Goal: Task Accomplishment & Management: Manage account settings

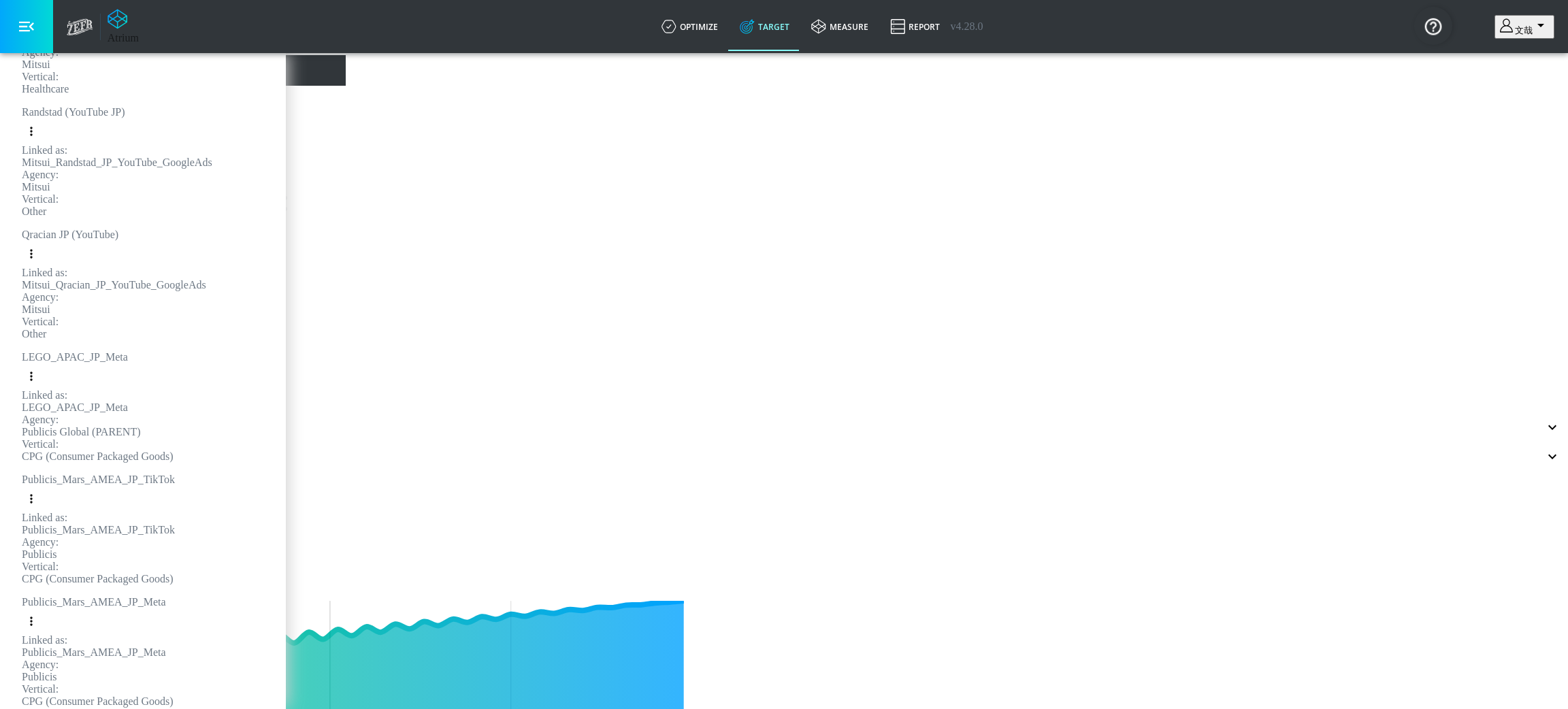
type input "0.05"
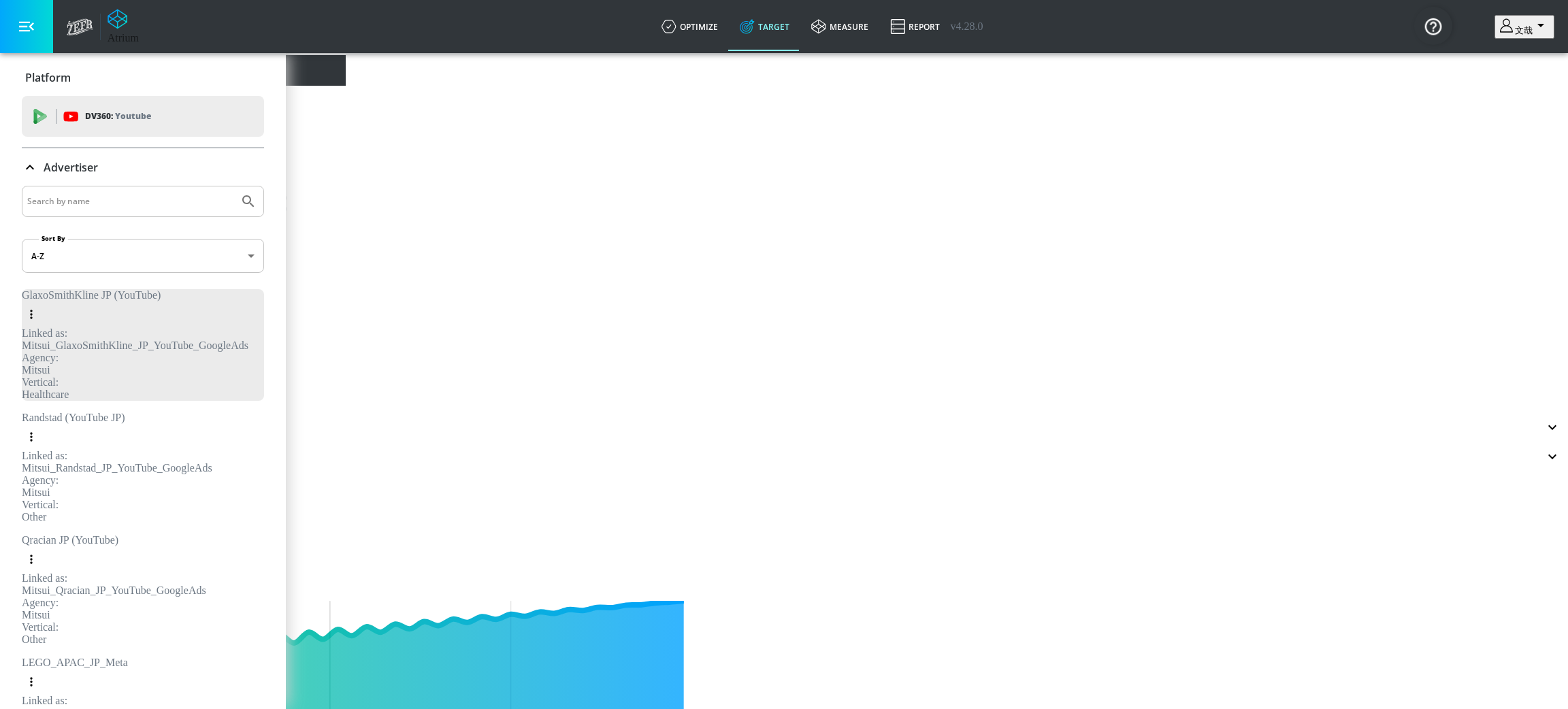
click at [34, 167] on icon at bounding box center [30, 167] width 16 height 16
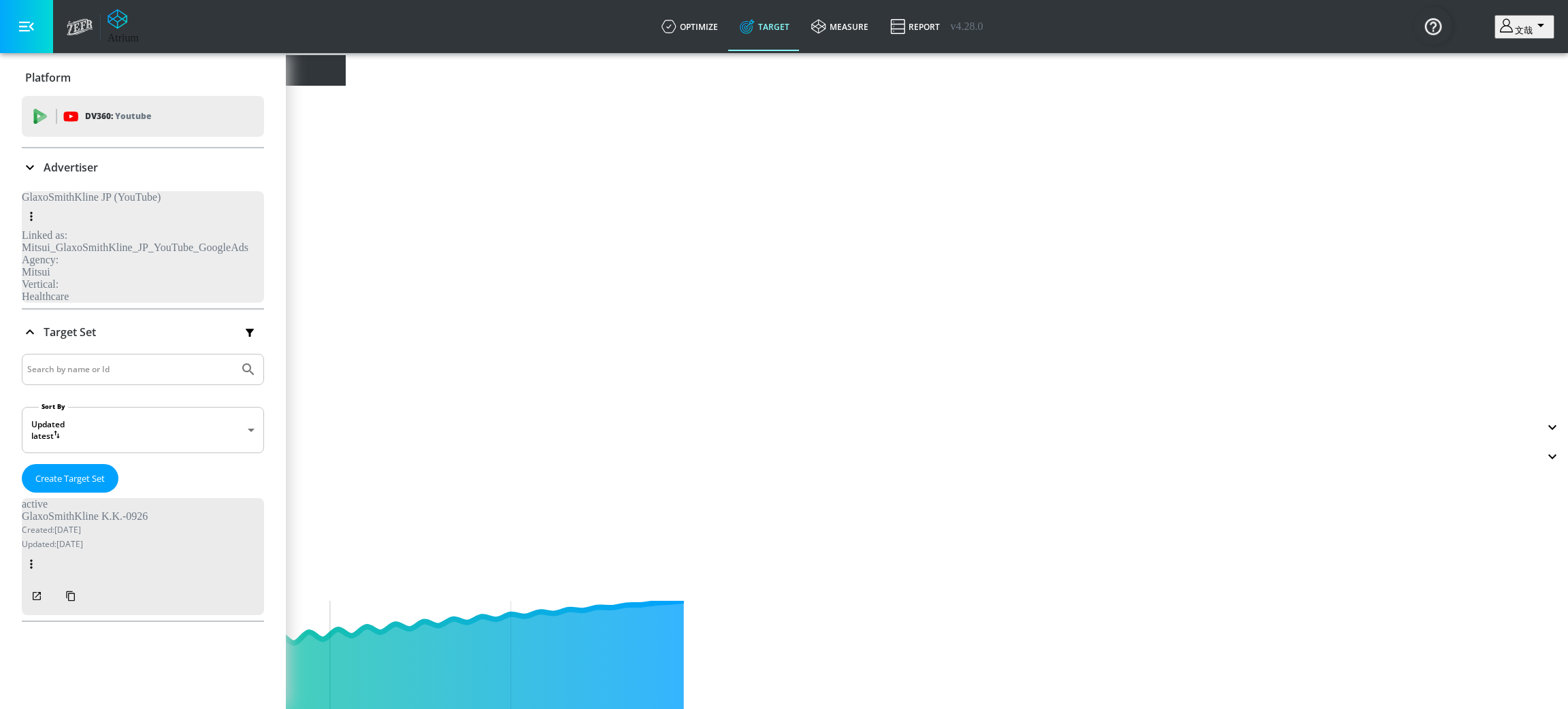
click at [54, 361] on input "Search by name or Id" at bounding box center [130, 369] width 206 height 18
type input "Kid"
click at [233, 354] on button "Submit Search" at bounding box center [248, 369] width 30 height 30
click at [57, 114] on span "DV360: Youtube" at bounding box center [142, 116] width 220 height 15
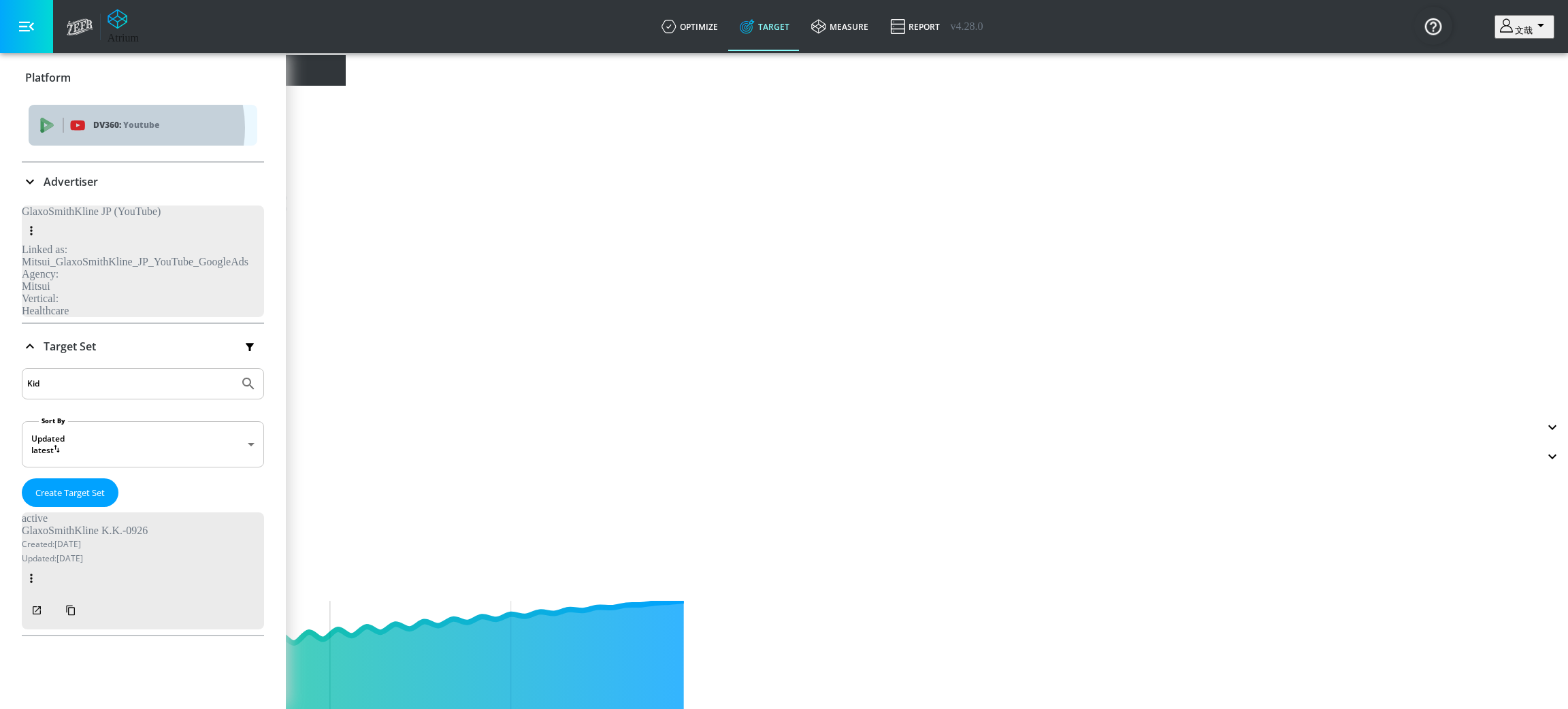
click at [126, 127] on p "Youtube" at bounding box center [141, 124] width 36 height 14
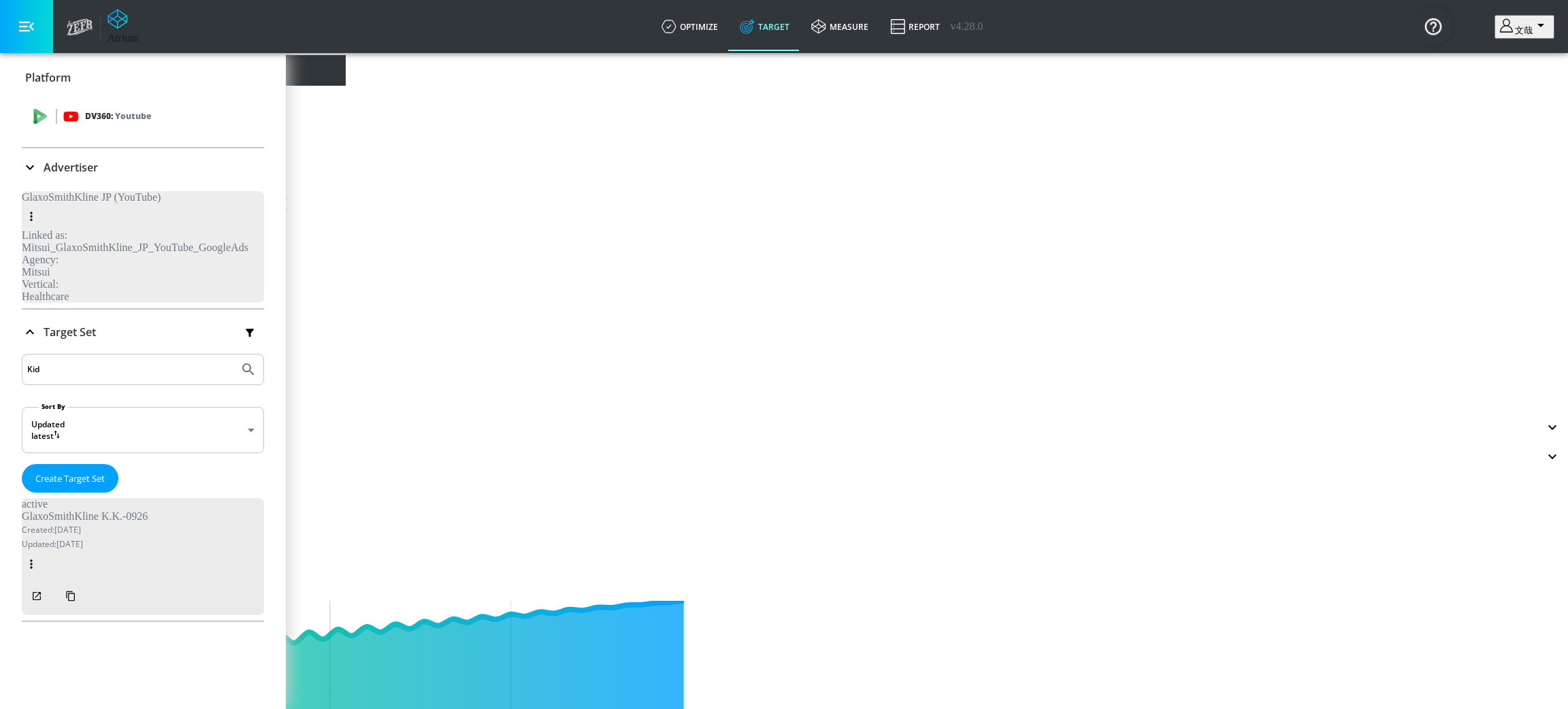
click at [100, 114] on p "DV360: Youtube" at bounding box center [117, 116] width 66 height 15
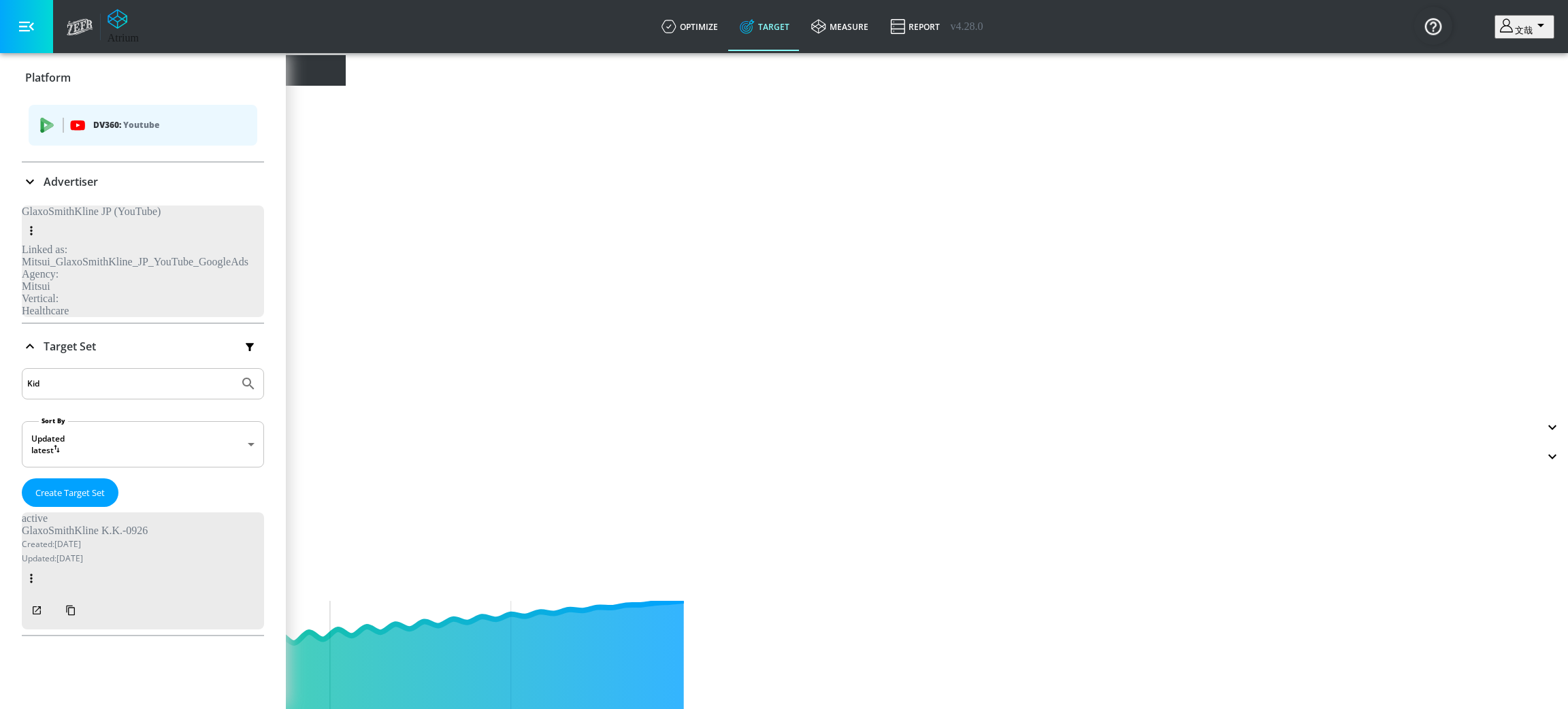
type input "0.6"
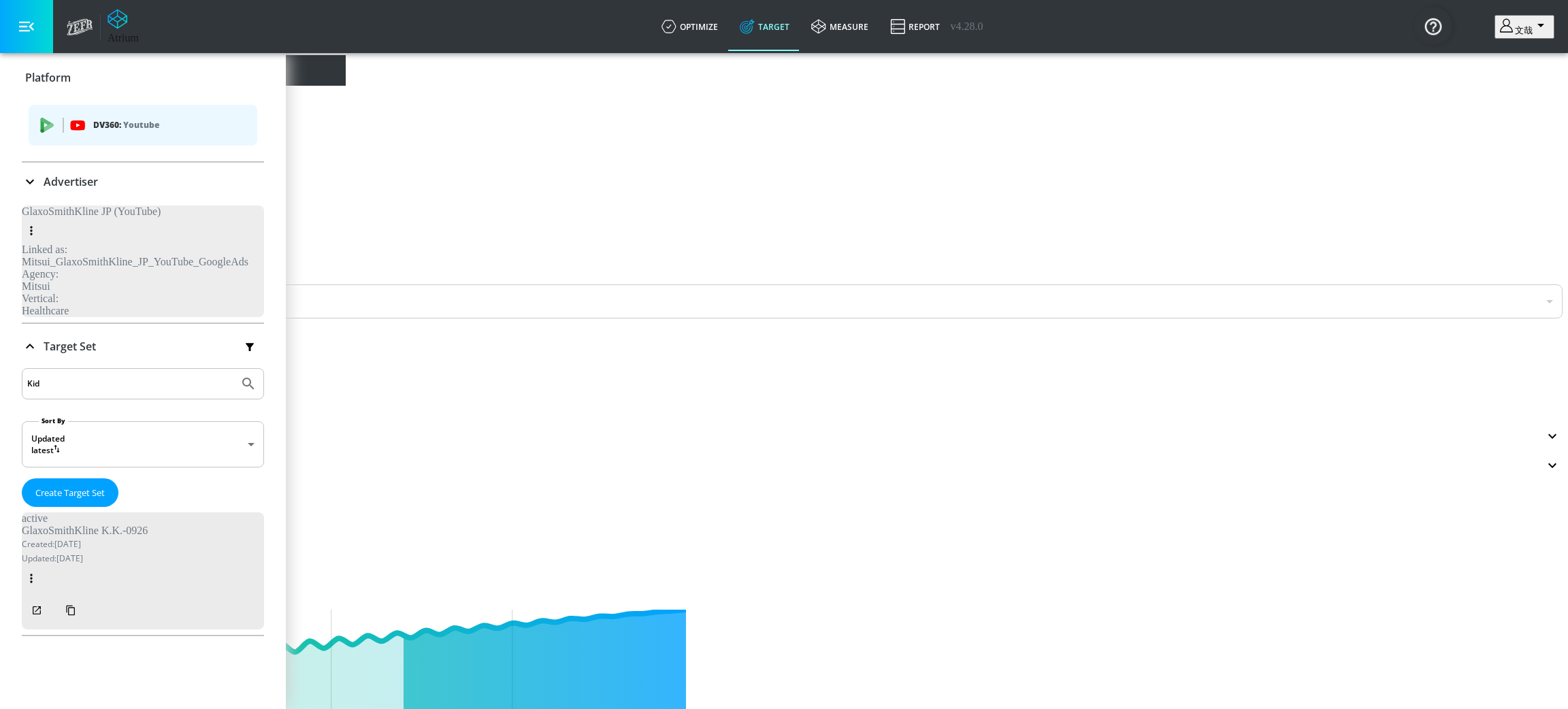
click at [79, 125] on rect "list of platforms" at bounding box center [78, 125] width 6 height 7
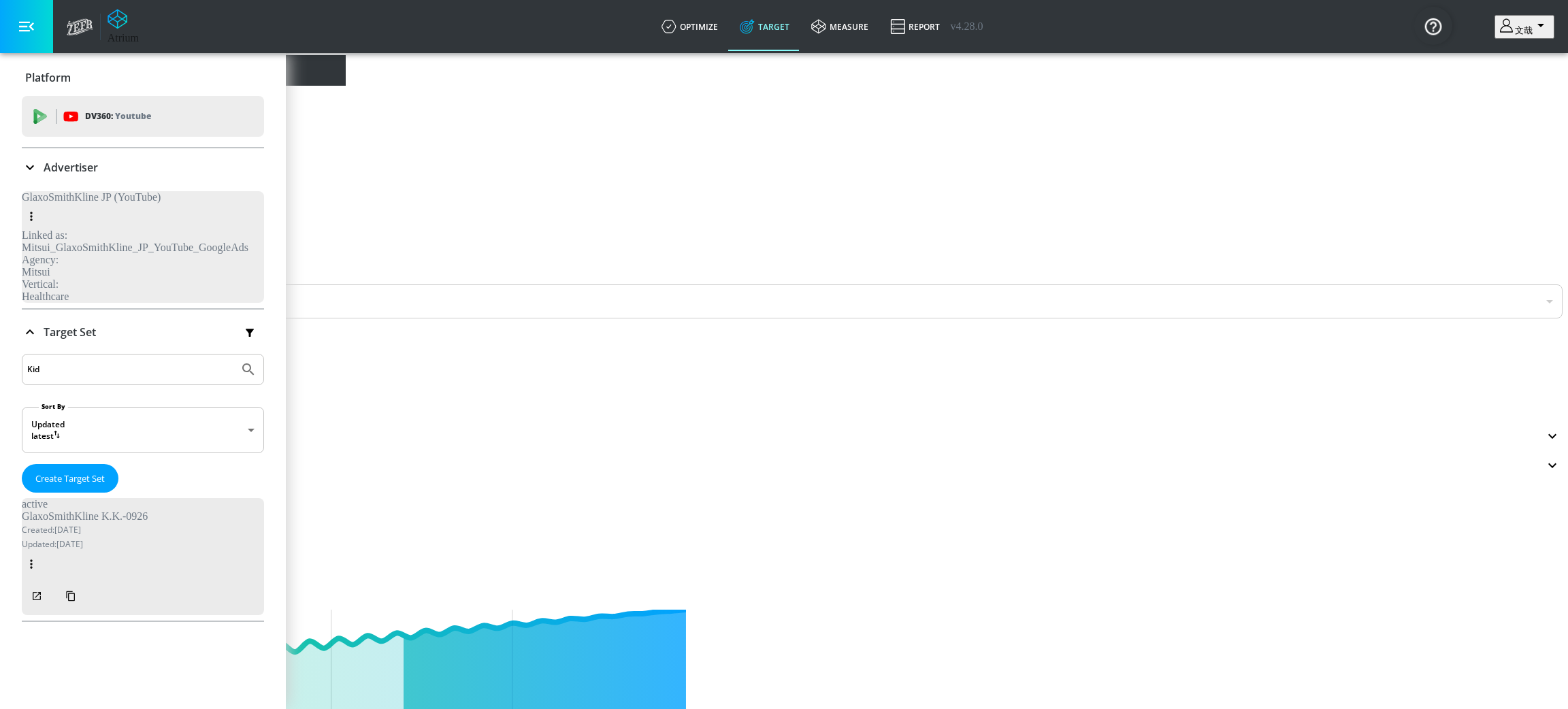
click at [162, 361] on input "Kid" at bounding box center [130, 369] width 206 height 18
click at [177, 361] on input "Kid" at bounding box center [130, 369] width 206 height 18
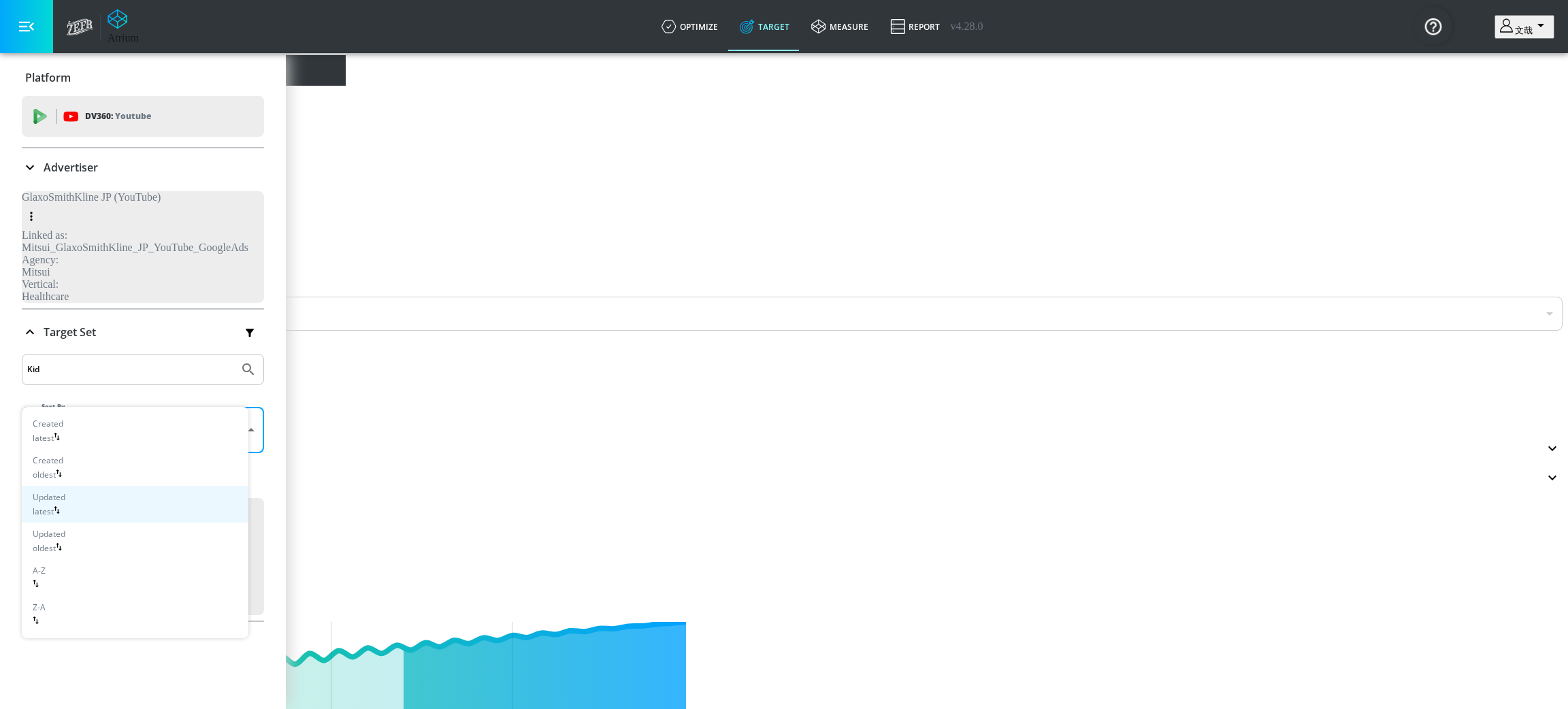
click at [270, 351] on div at bounding box center [784, 354] width 1568 height 709
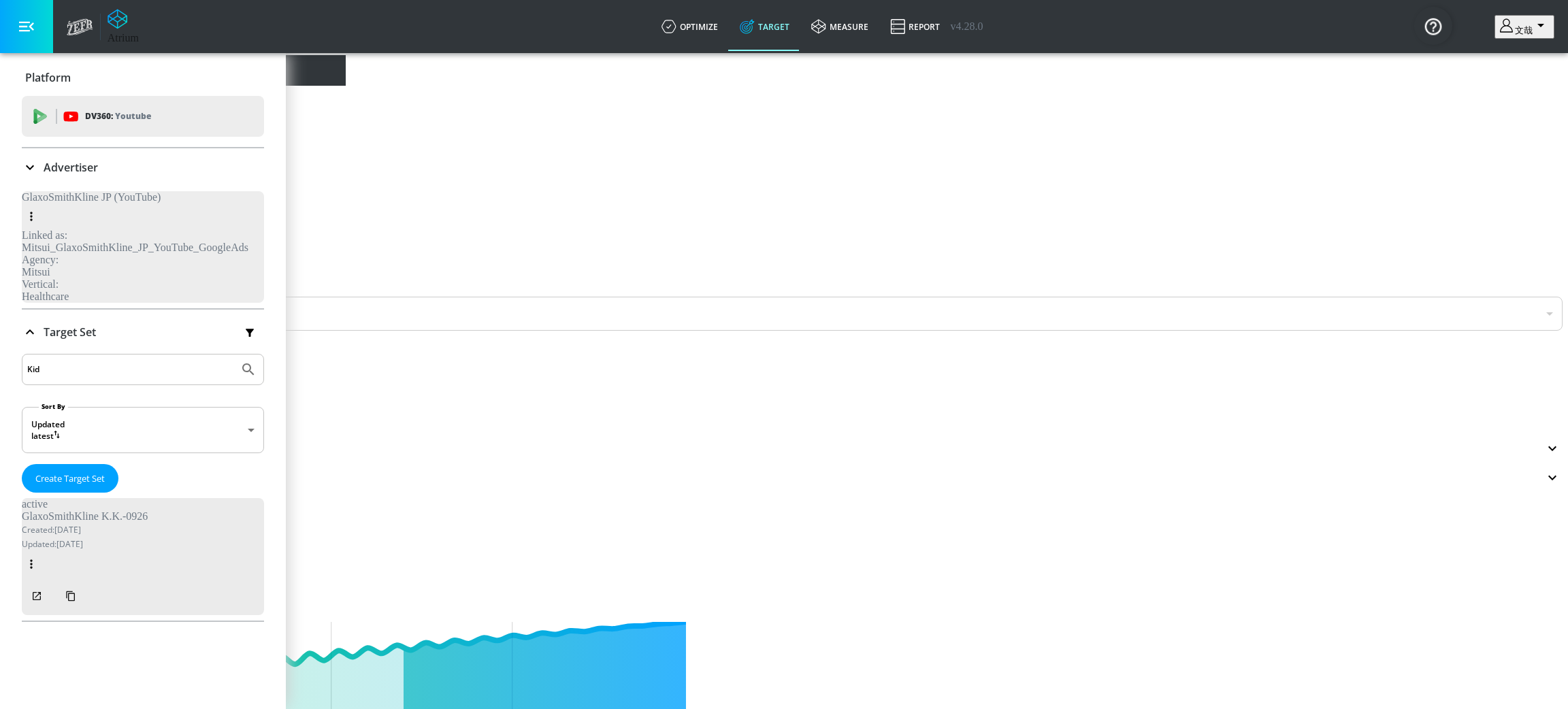
click at [28, 157] on div "Advertiser" at bounding box center [142, 167] width 242 height 38
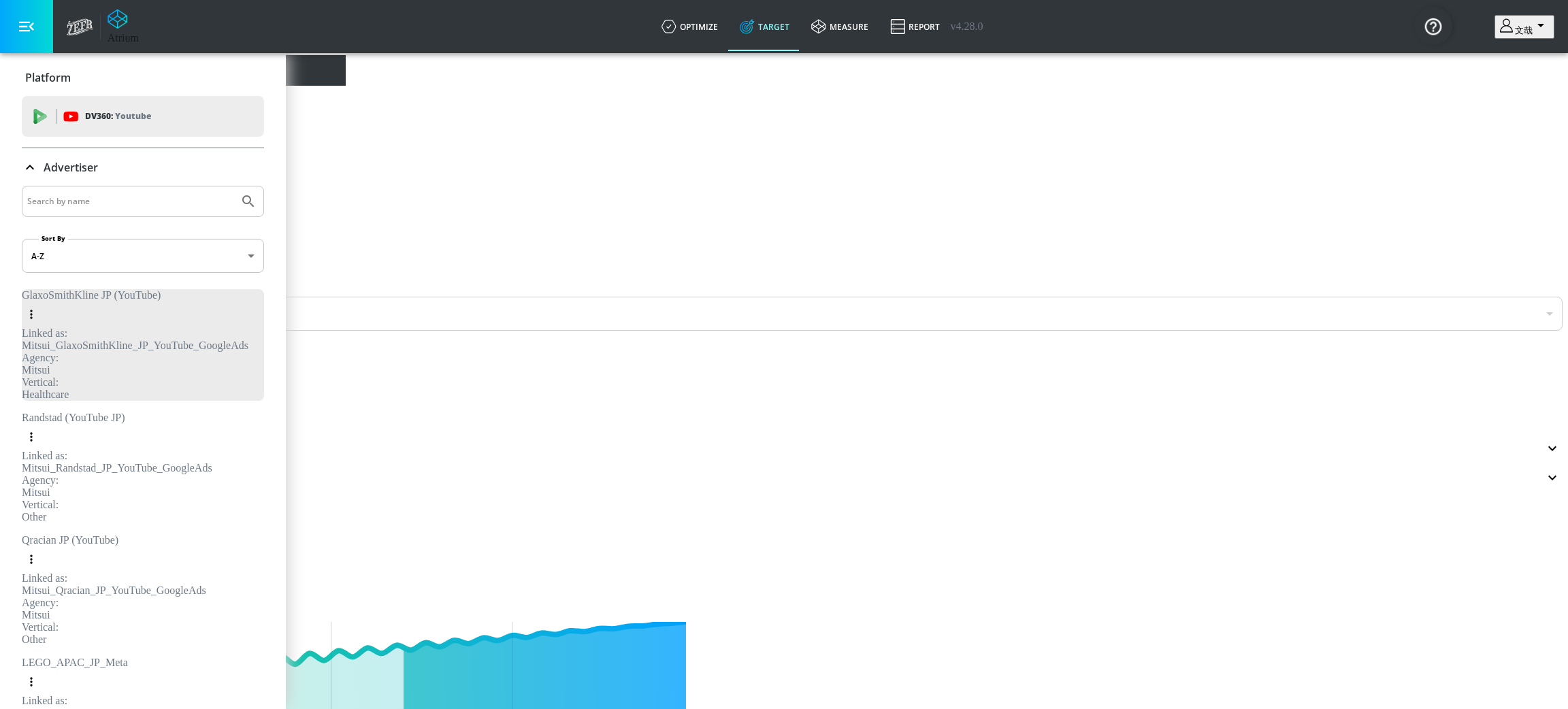
click at [32, 174] on icon at bounding box center [30, 167] width 16 height 16
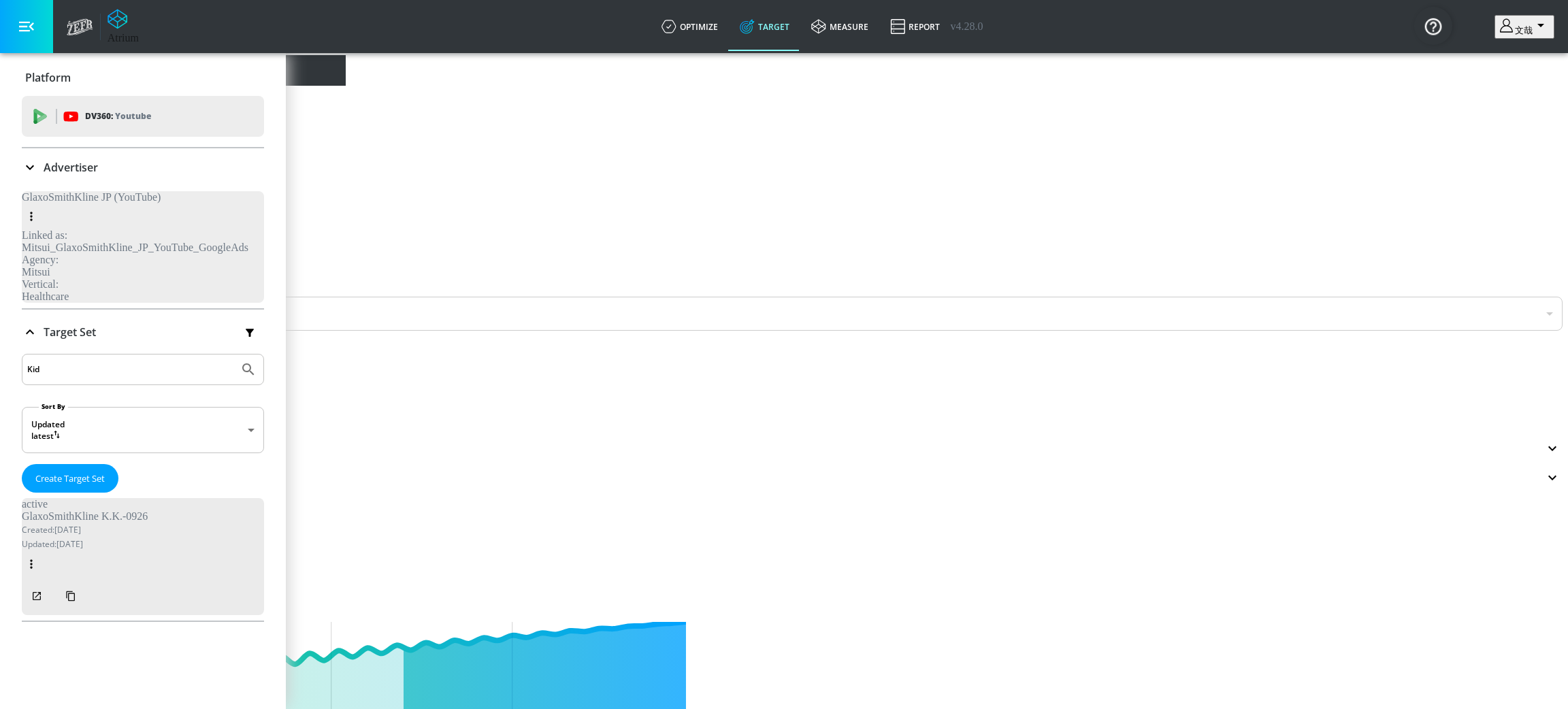
click at [31, 166] on icon at bounding box center [30, 167] width 16 height 16
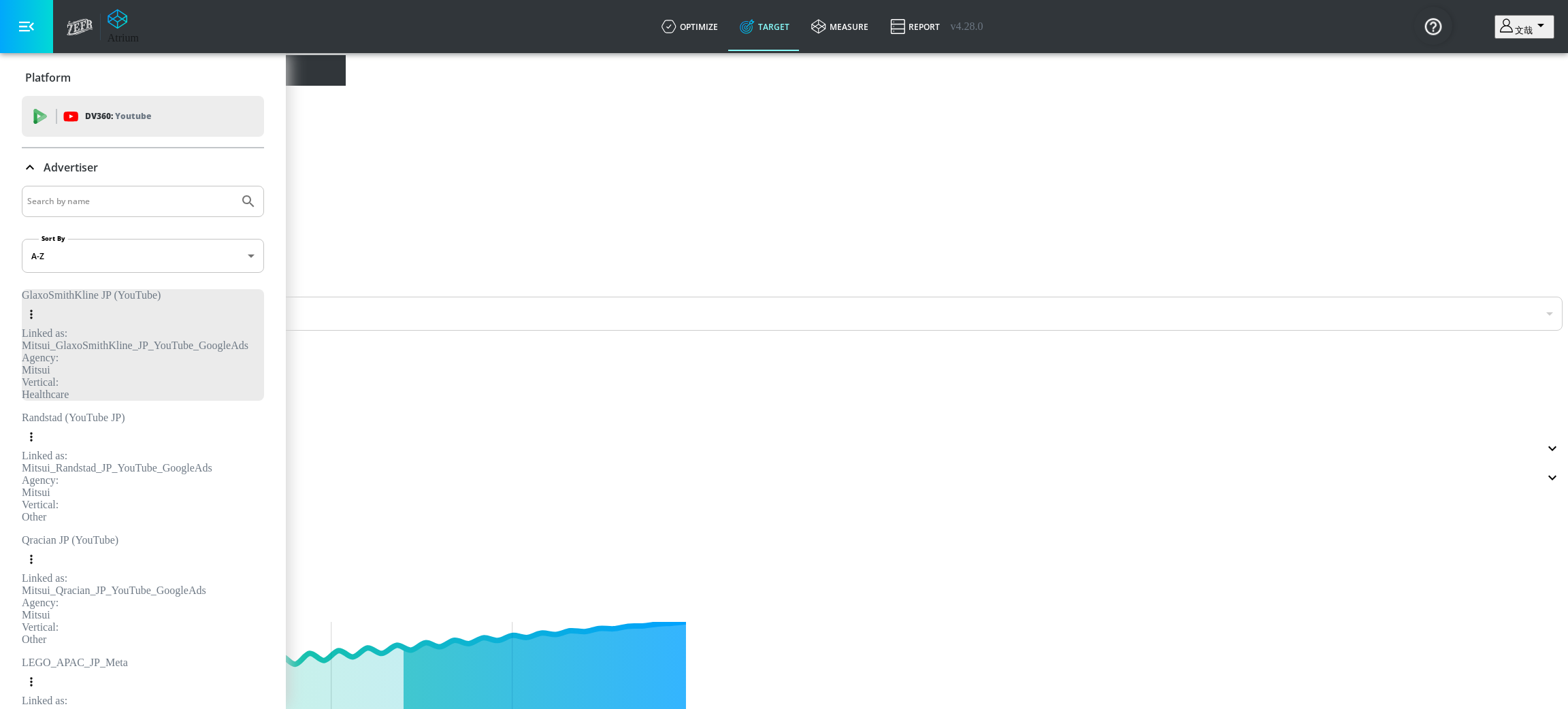
click at [57, 196] on input "Search by name" at bounding box center [130, 201] width 206 height 18
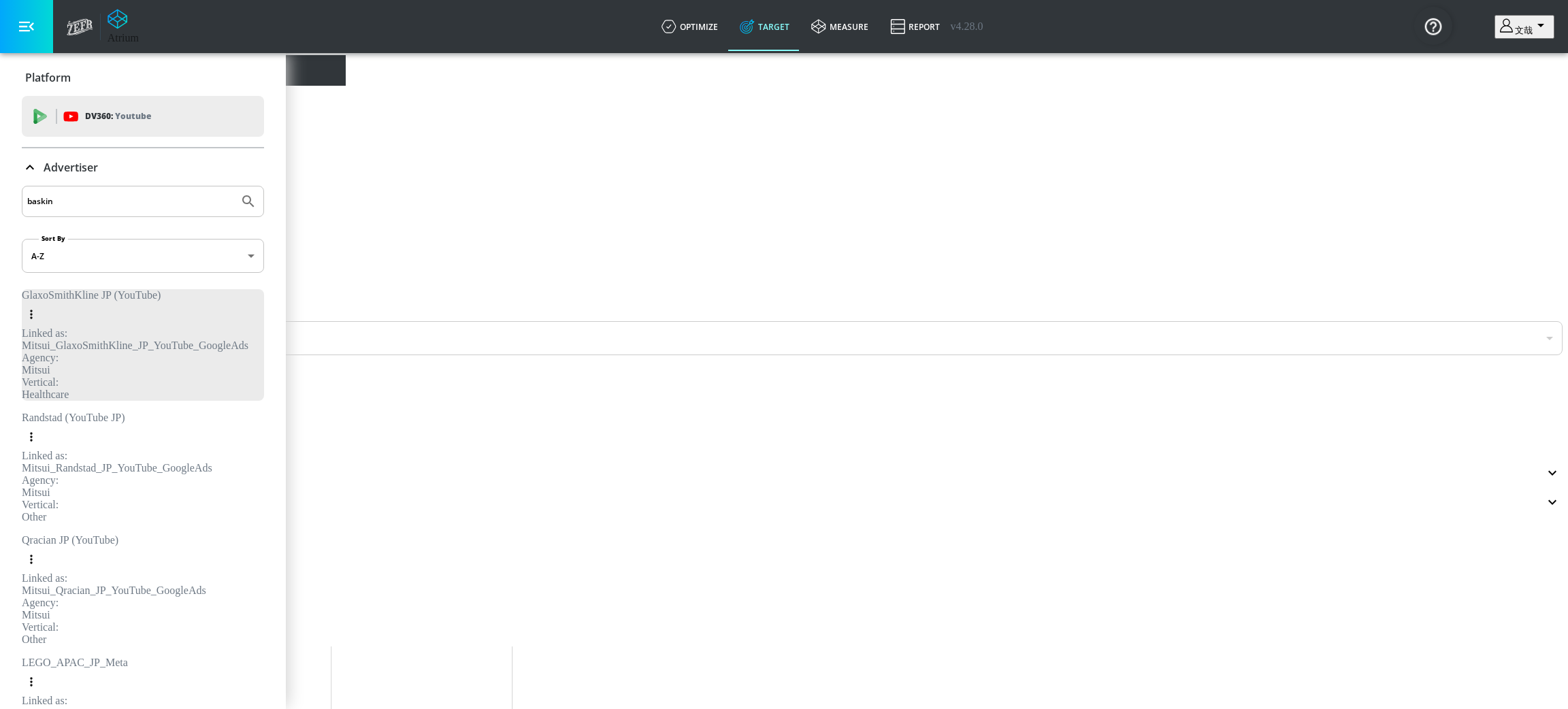
type input "baskin"
click at [233, 187] on button "Submit Search" at bounding box center [248, 201] width 30 height 30
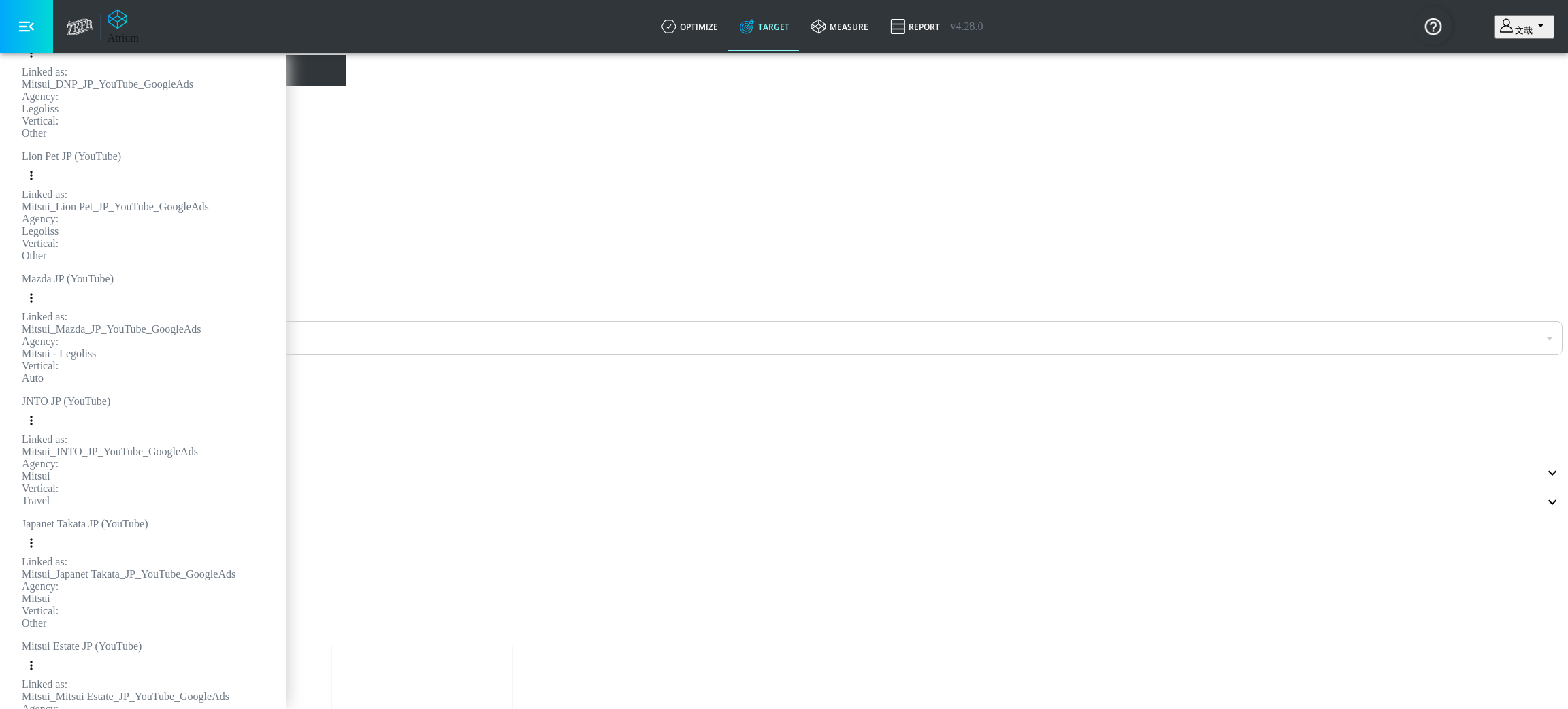
scroll to position [4103, 0]
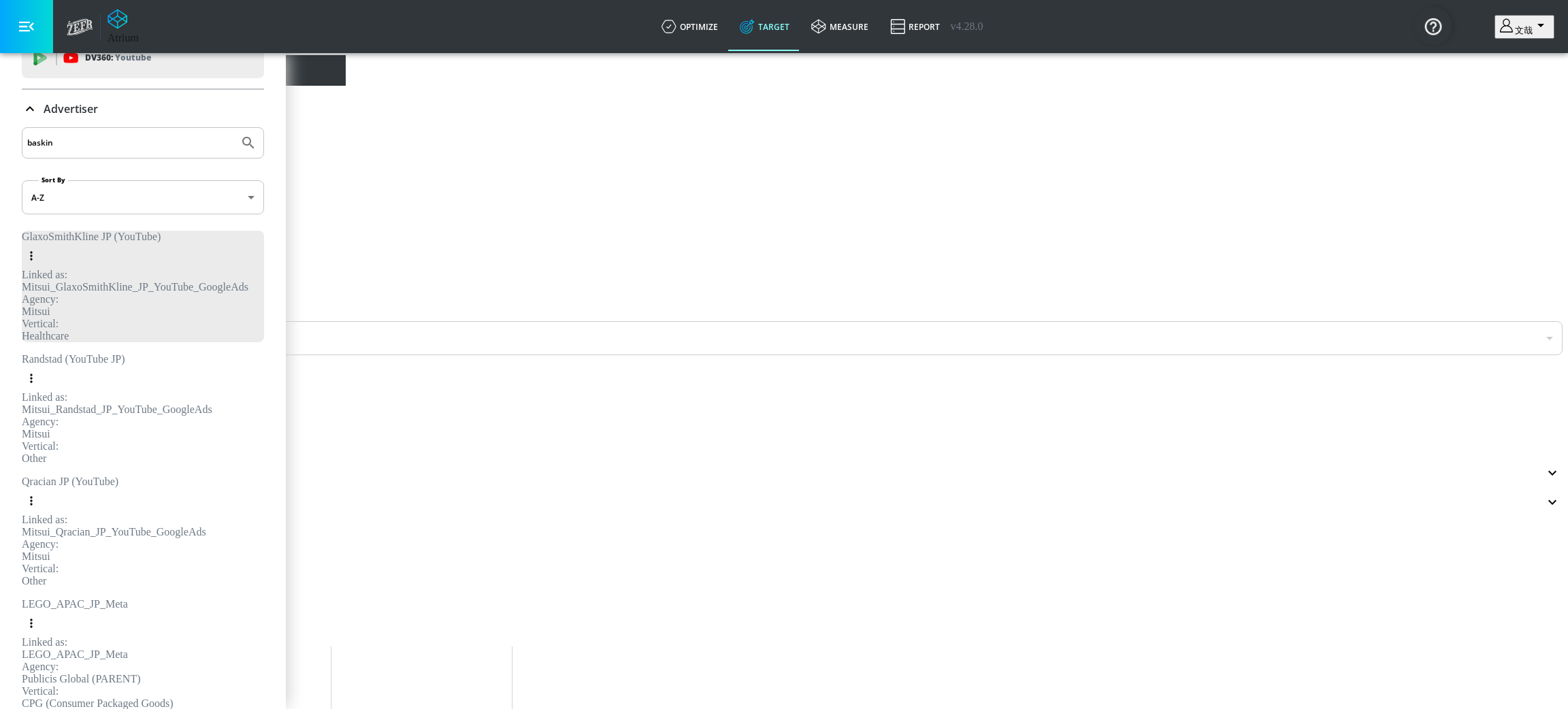
scroll to position [0, 0]
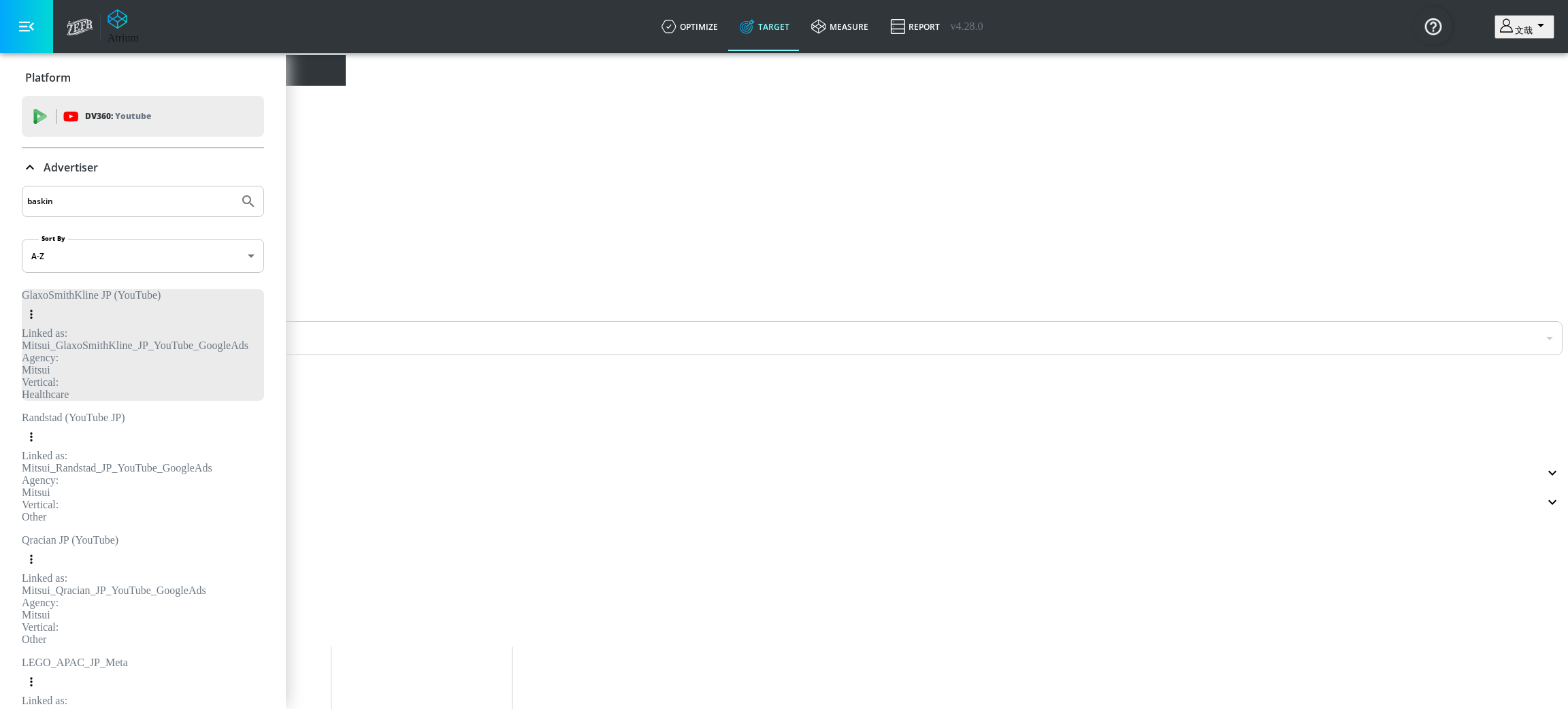
click at [68, 198] on input "baskin" at bounding box center [130, 201] width 206 height 18
type input "Baskin"
click at [233, 187] on button "Submit Search" at bounding box center [248, 201] width 30 height 30
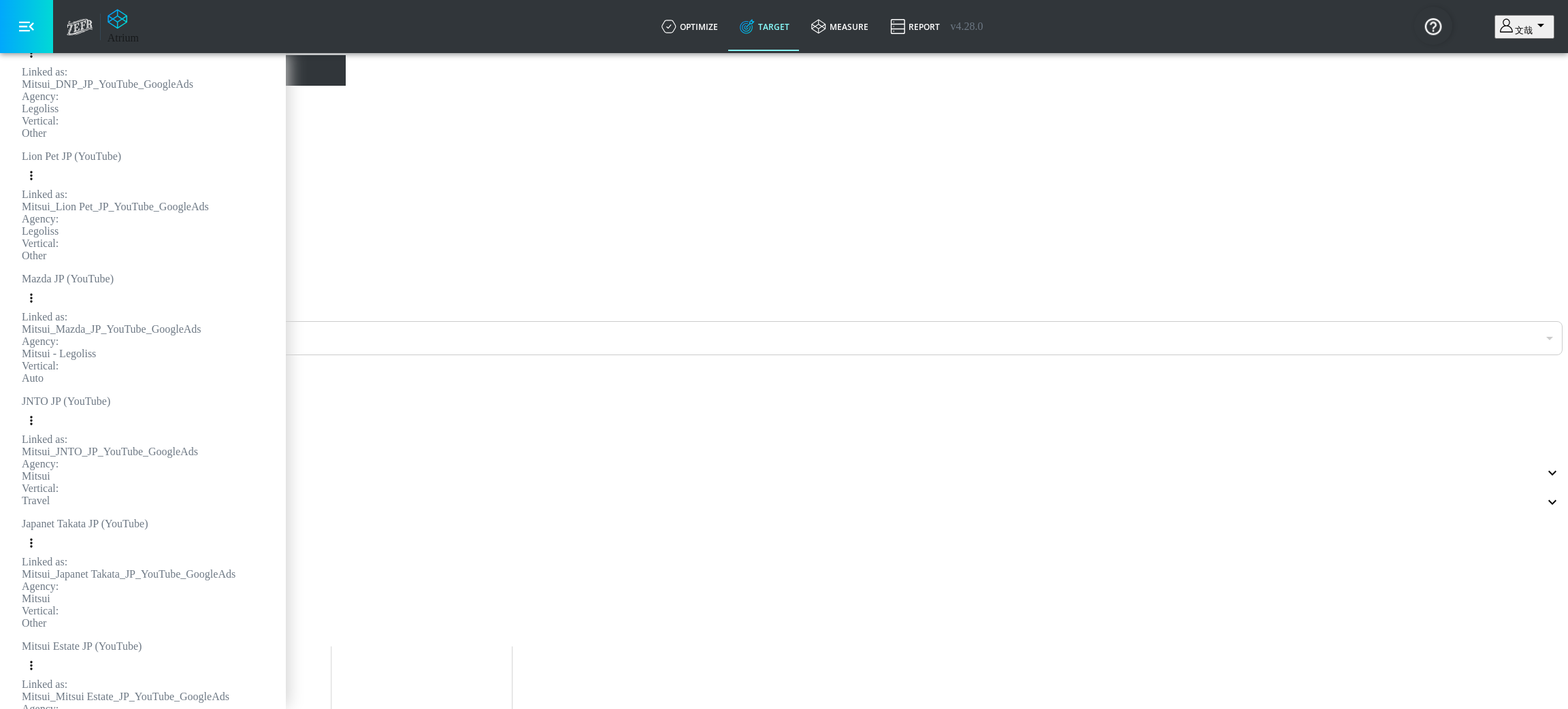
scroll to position [3876, 0]
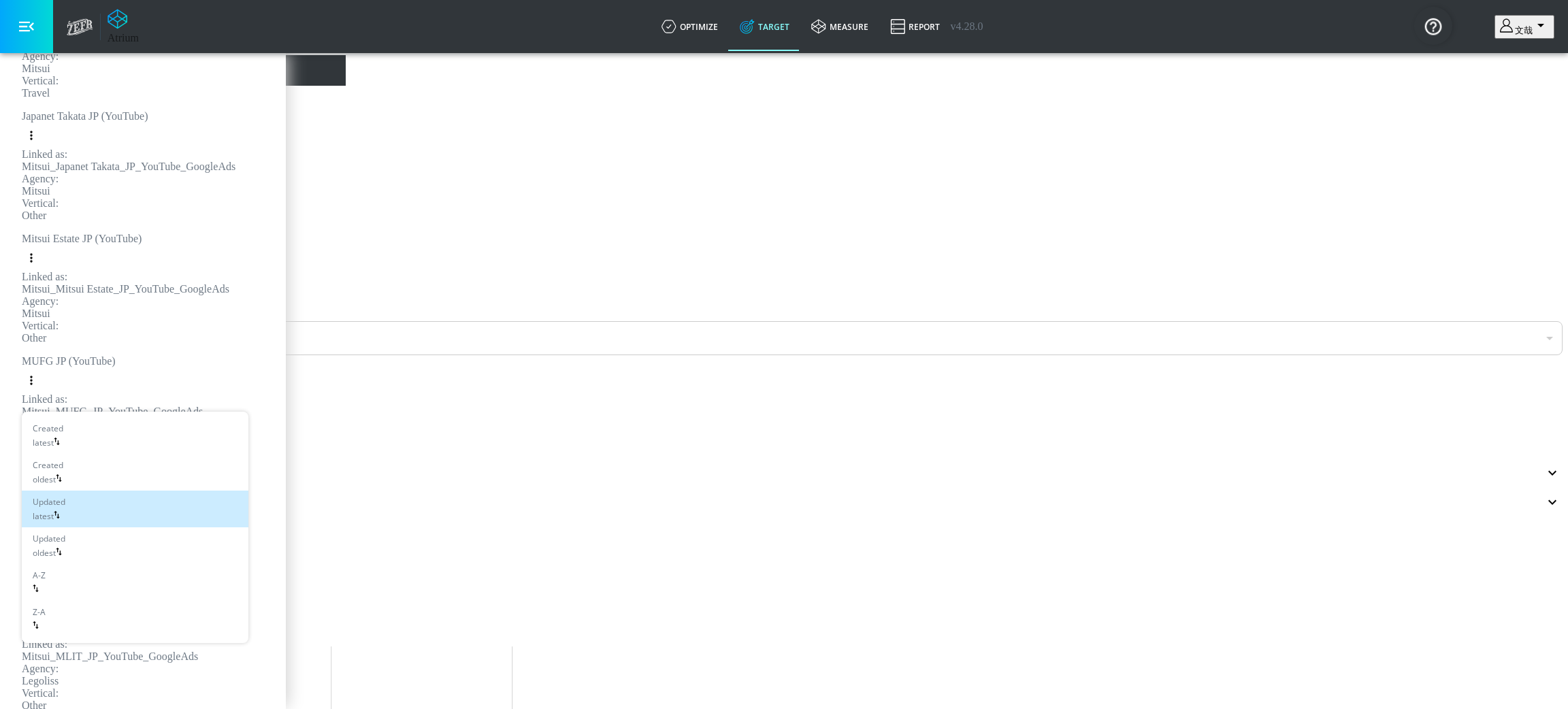
click at [117, 398] on body "Atrium optimize Target measure Report optimize Target measure Report v 4.28.0 […" at bounding box center [784, 456] width 1557 height 902
click at [46, 568] on div "A-Z" at bounding box center [39, 582] width 13 height 29
type input "asc"
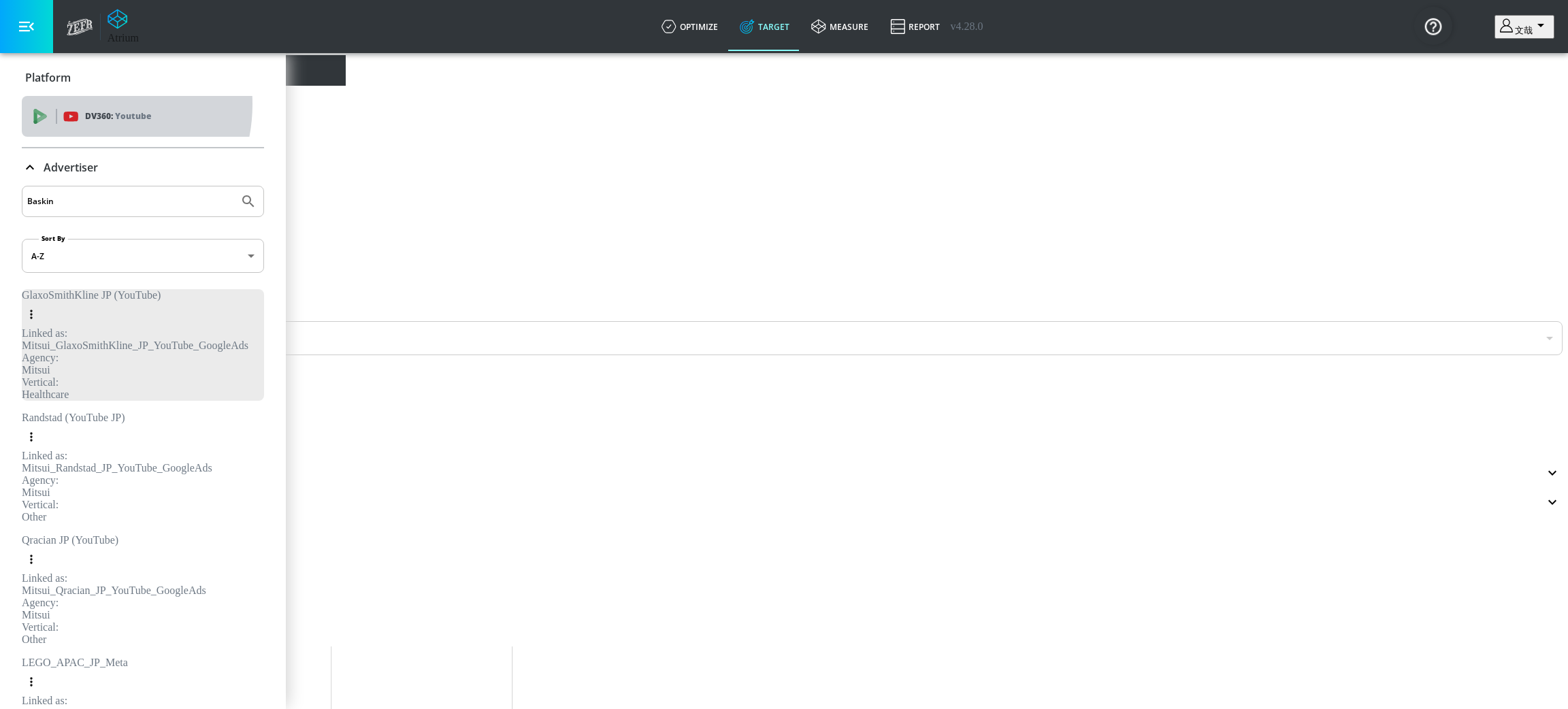
click at [81, 104] on div "DV360: Youtube" at bounding box center [142, 116] width 242 height 40
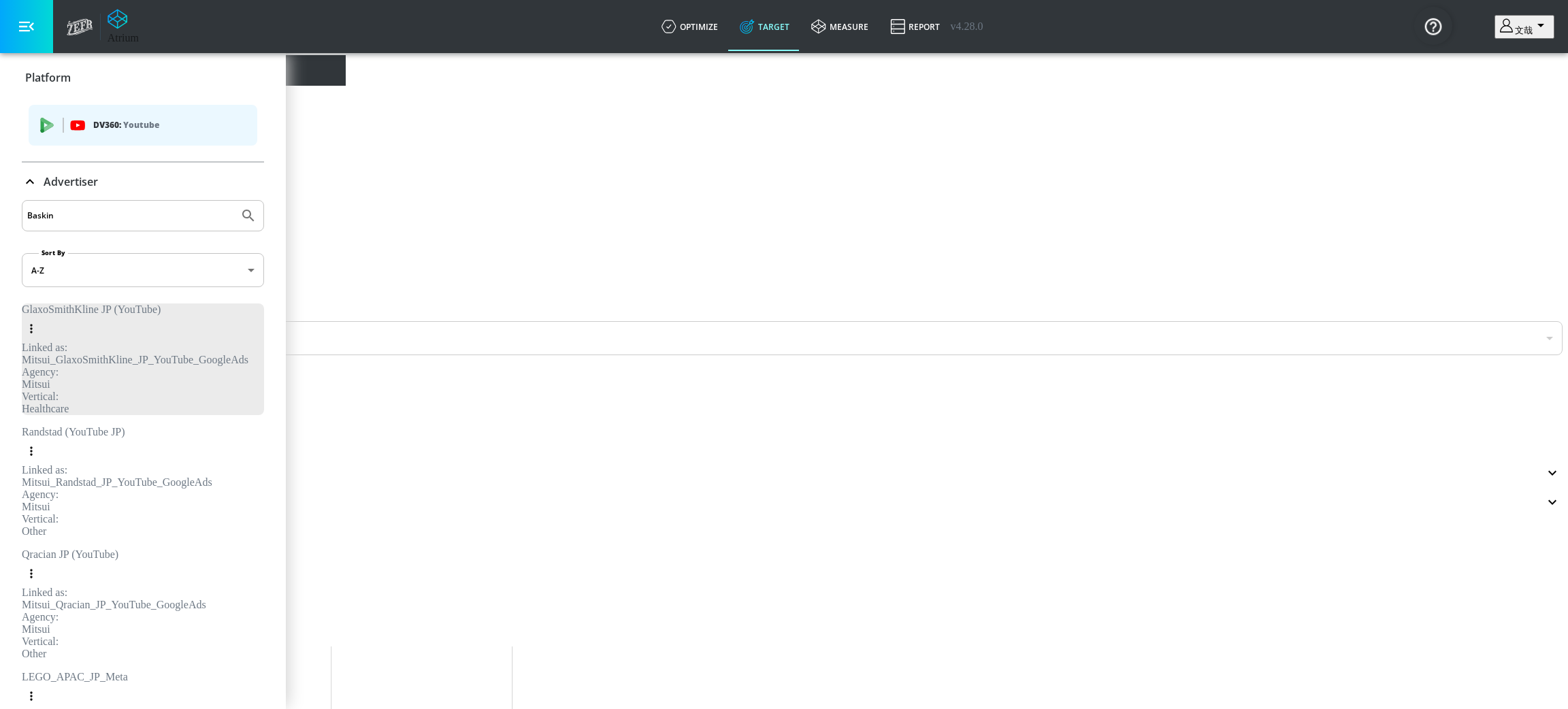
click at [33, 182] on icon at bounding box center [30, 181] width 16 height 16
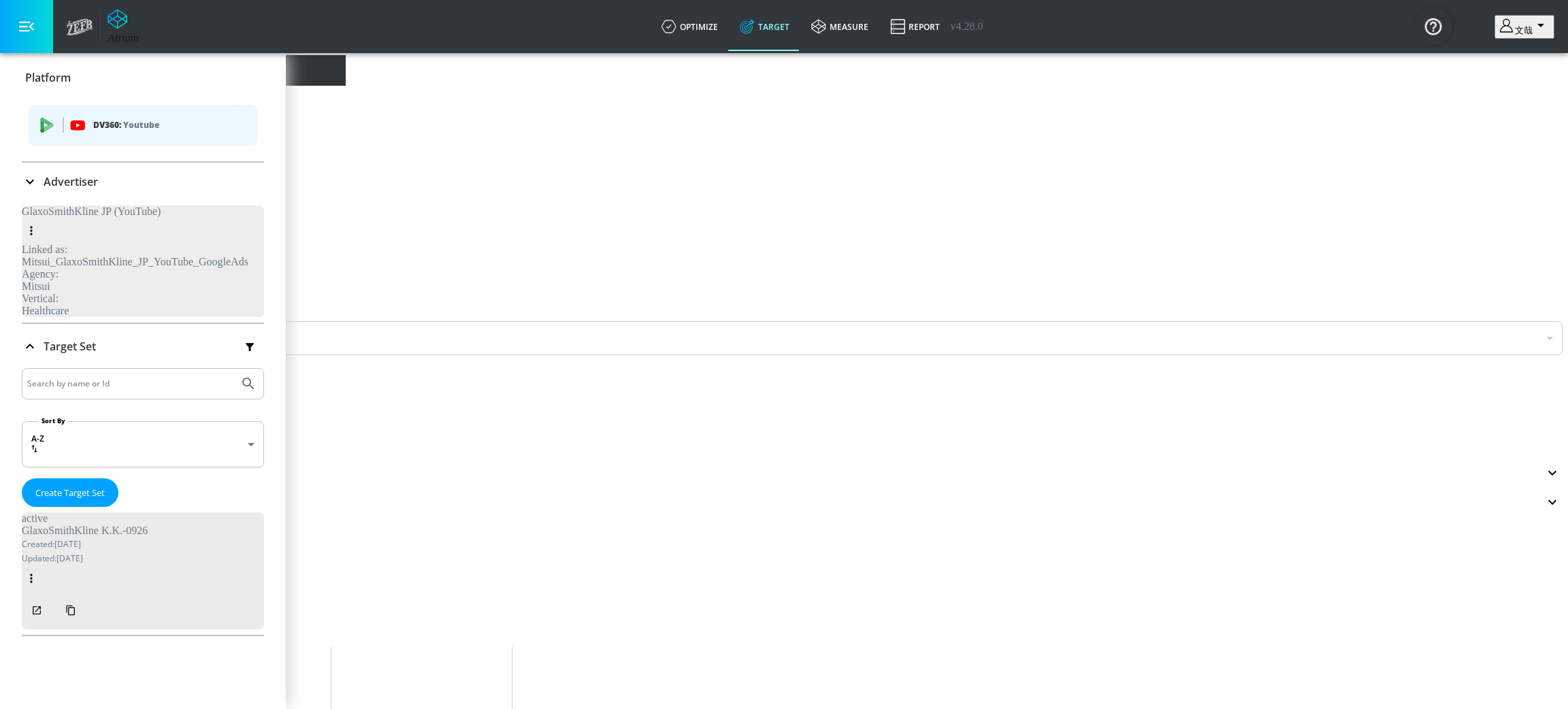
click at [58, 222] on input "Baskin" at bounding box center [130, 215] width 206 height 18
click at [31, 176] on icon at bounding box center [30, 181] width 16 height 16
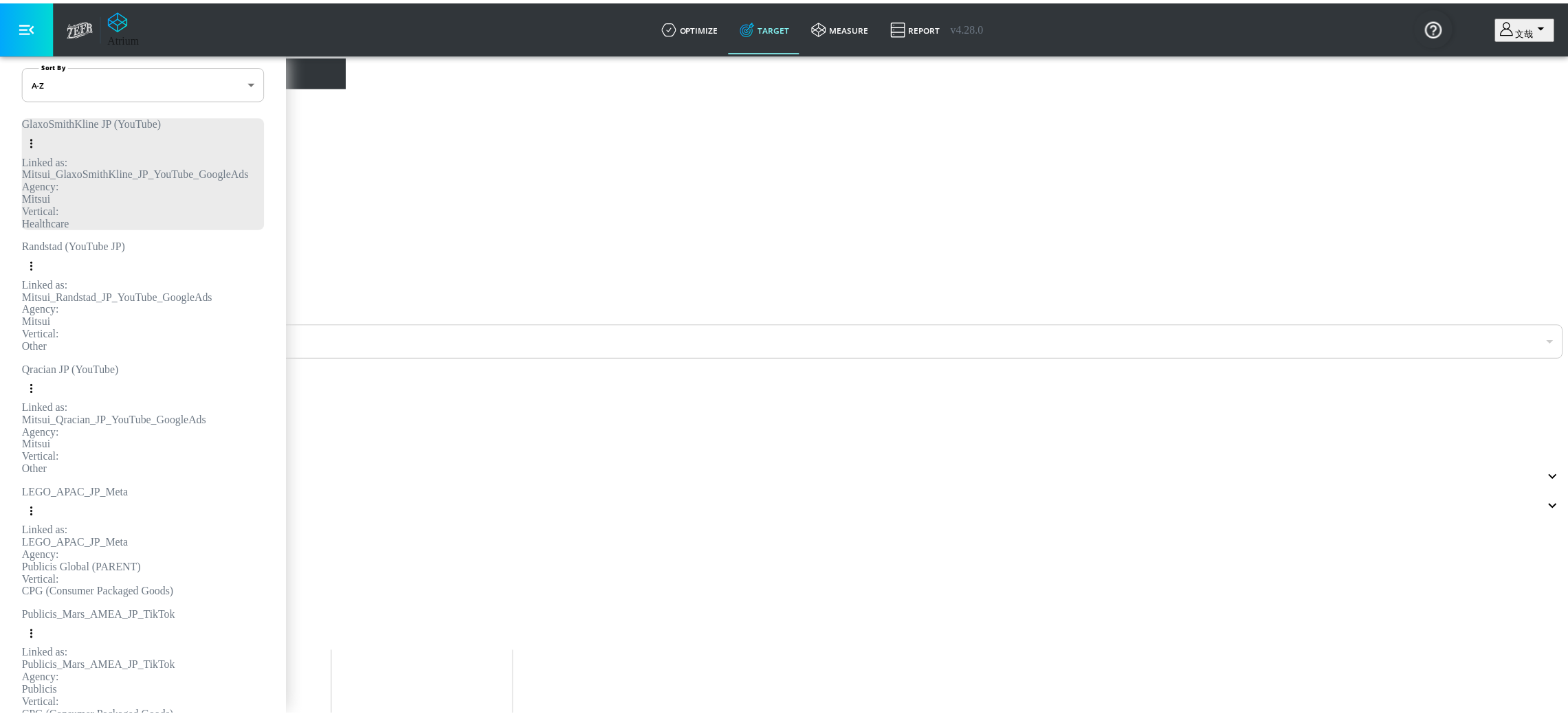
scroll to position [412, 0]
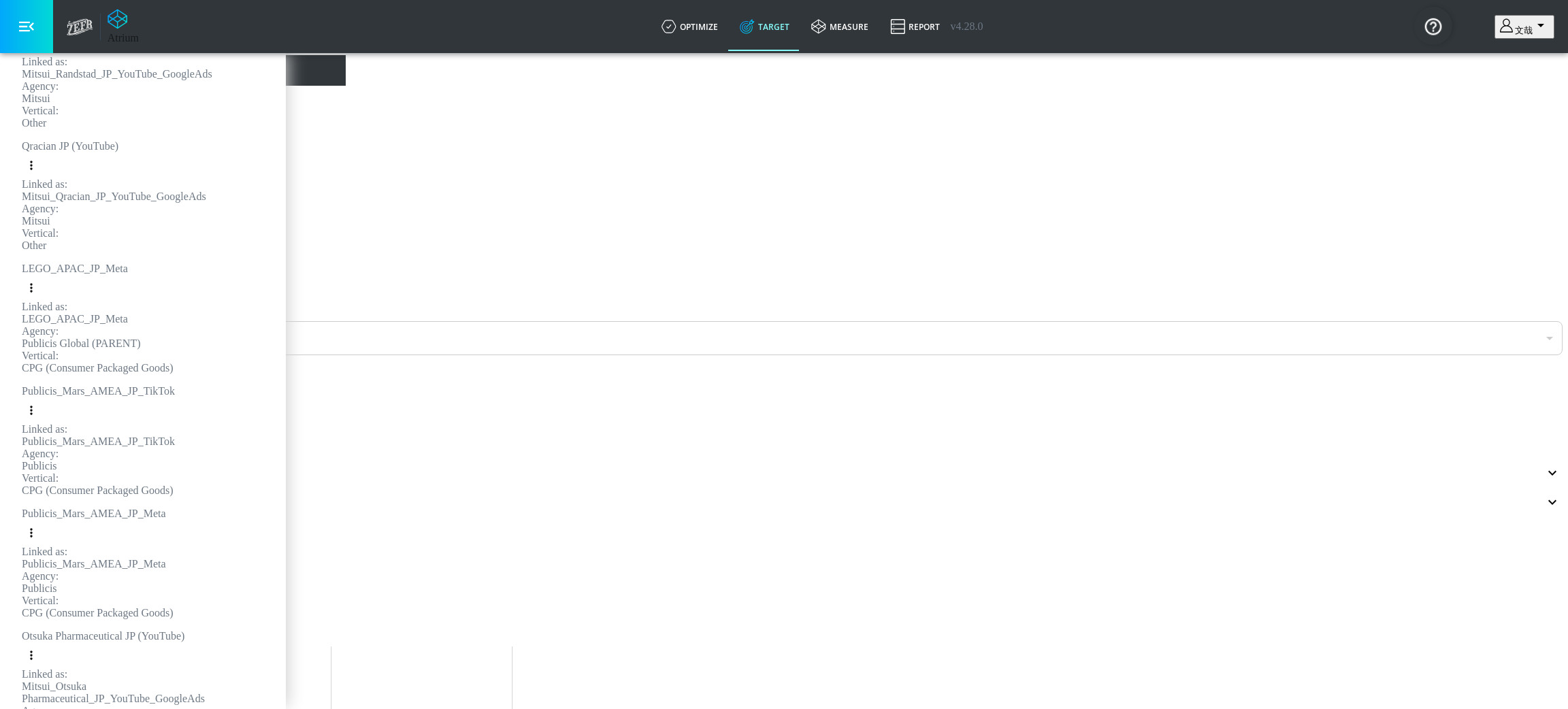
click at [80, 582] on div "Publicis" at bounding box center [97, 589] width 152 height 12
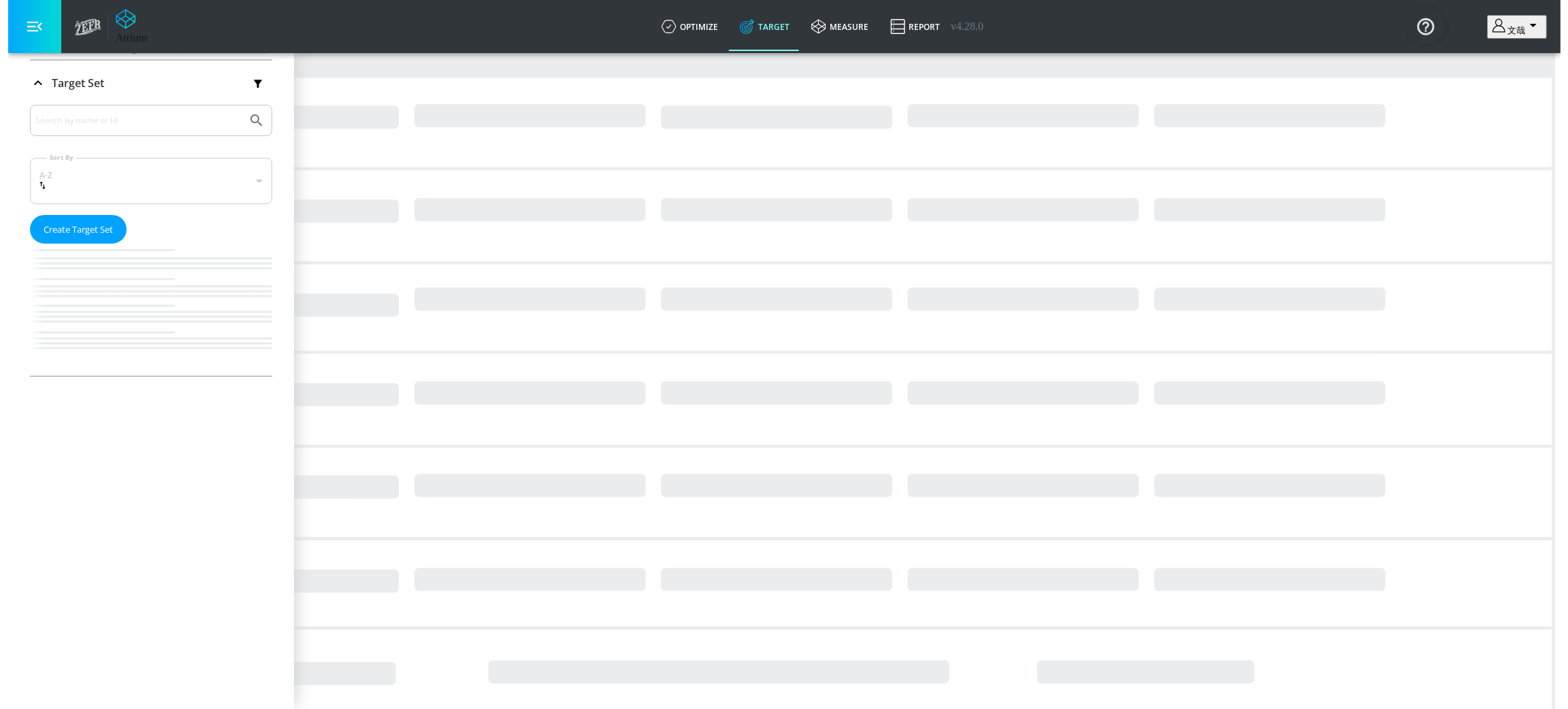
scroll to position [236, 0]
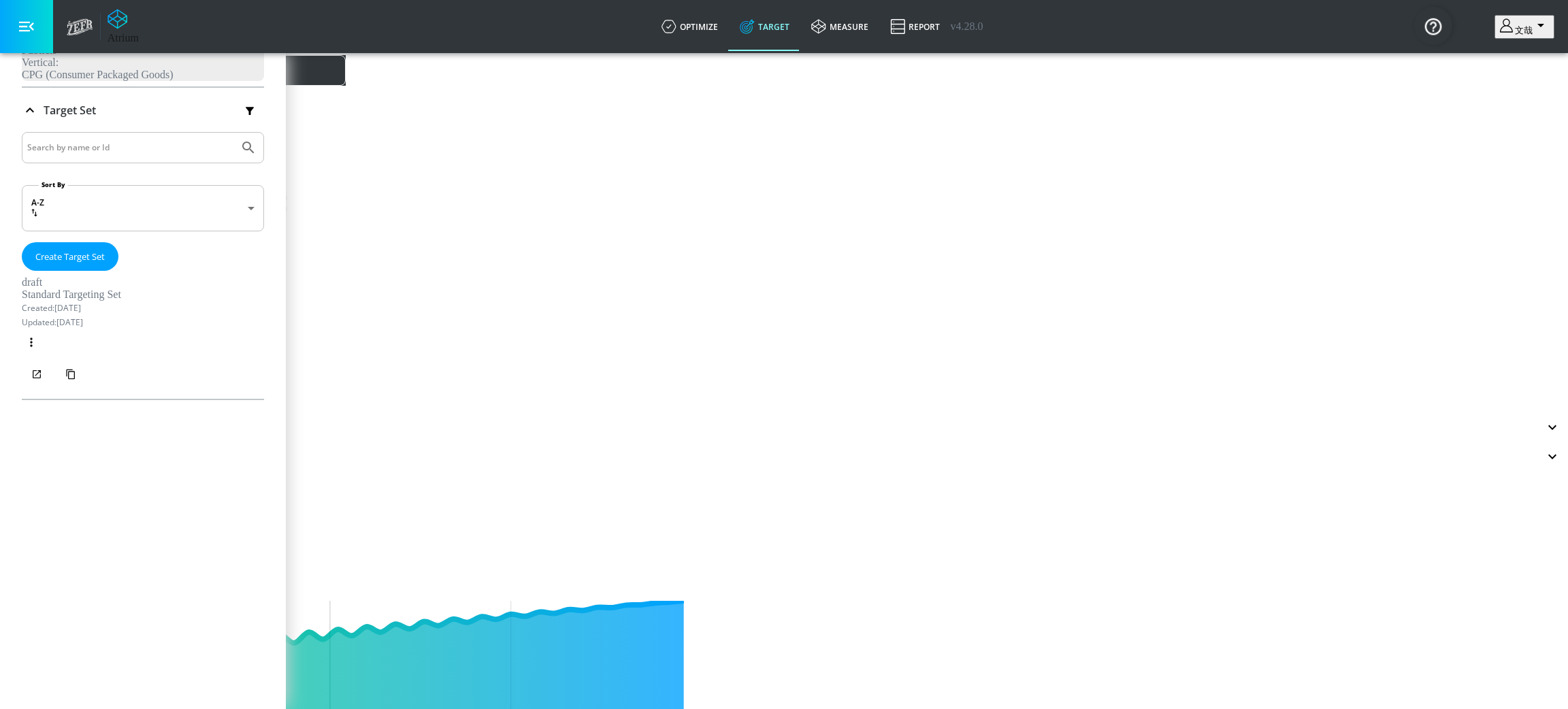
type input "0.05"
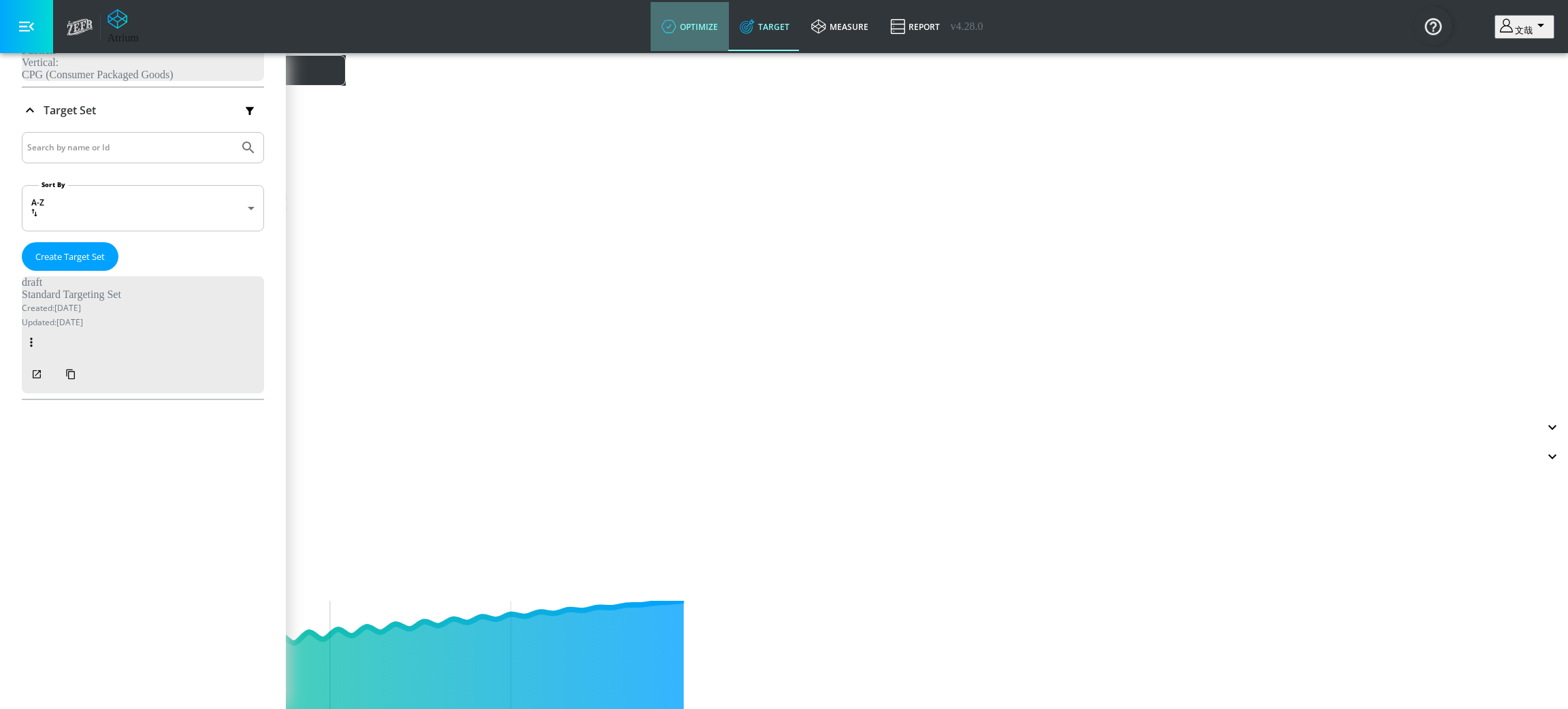
click at [729, 29] on link "optimize" at bounding box center [689, 26] width 79 height 49
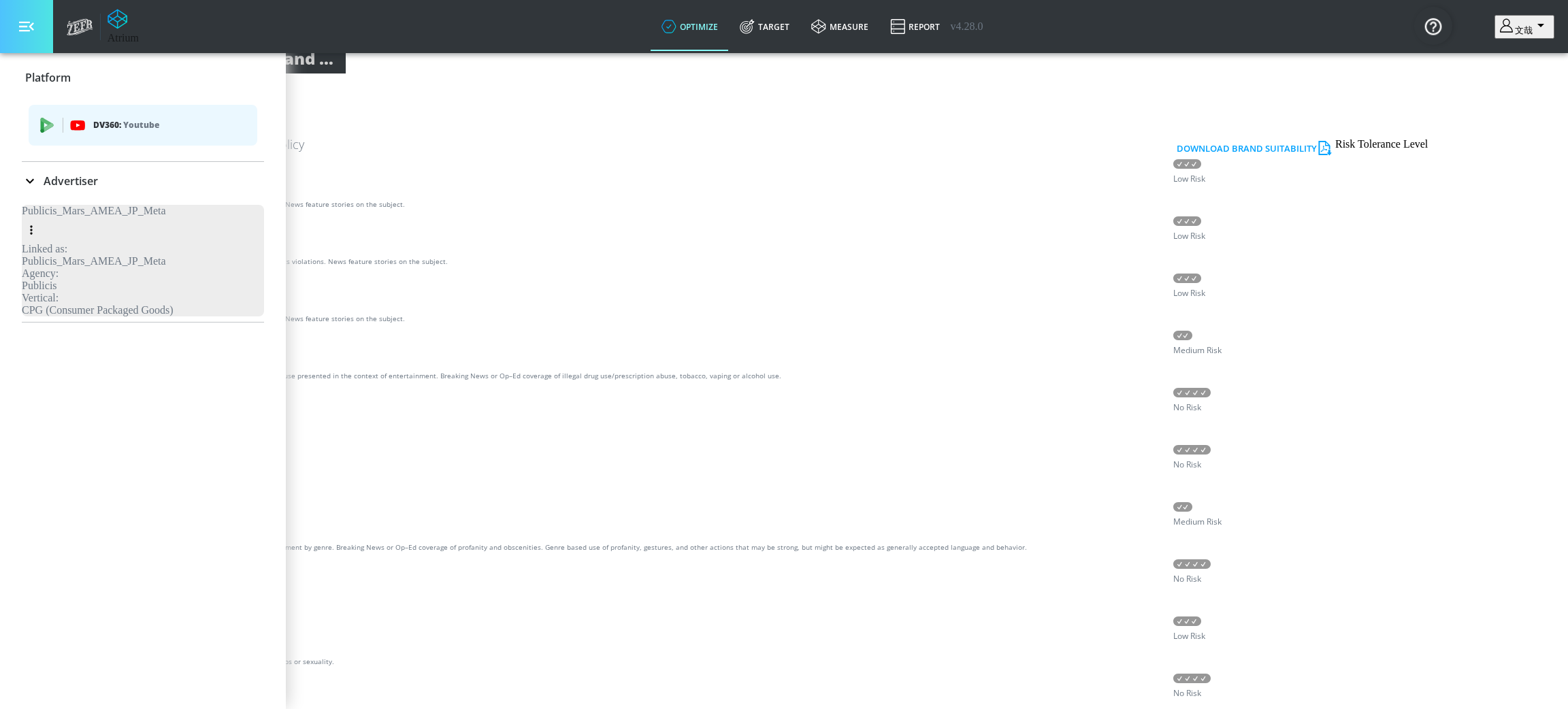
click at [19, 20] on icon "button" at bounding box center [26, 26] width 15 height 15
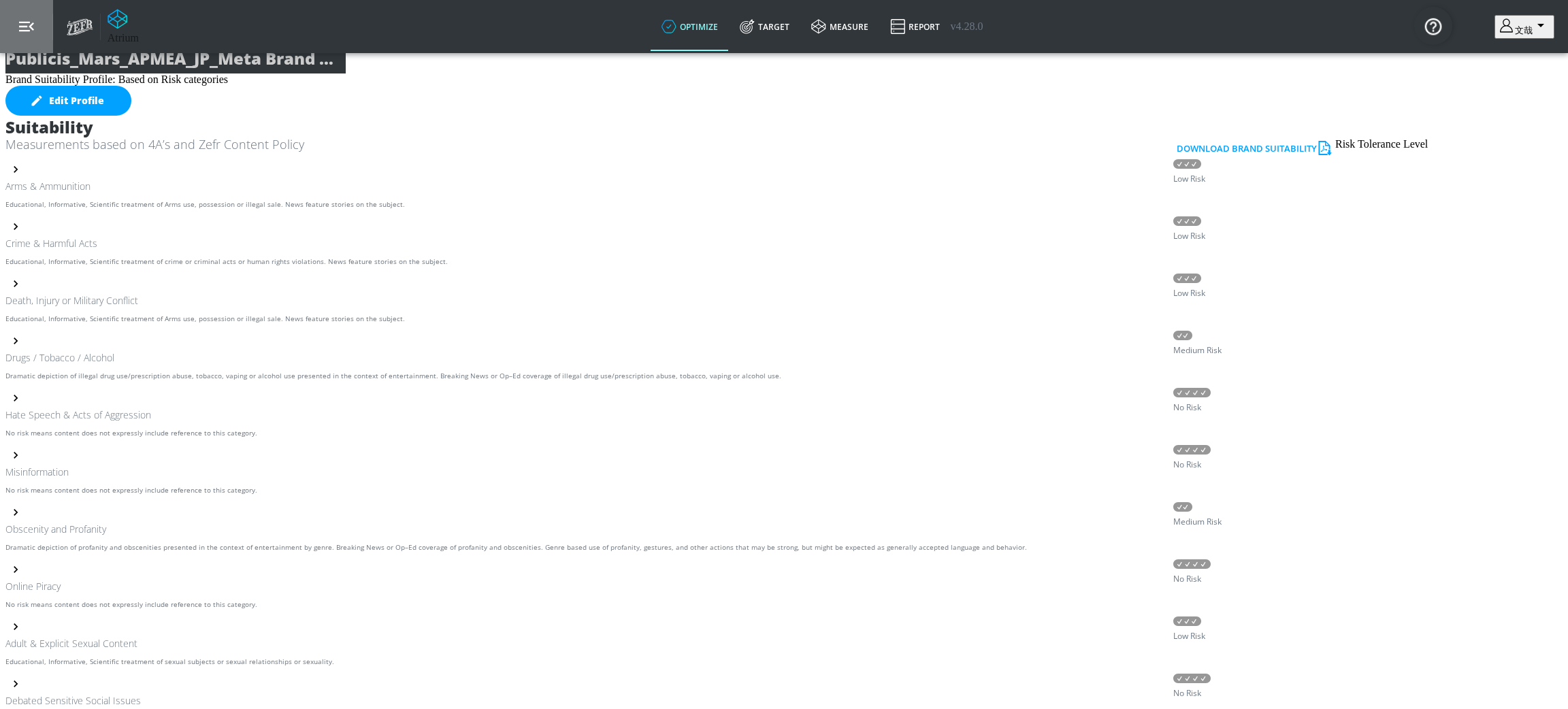
click at [19, 20] on icon "button" at bounding box center [26, 26] width 15 height 15
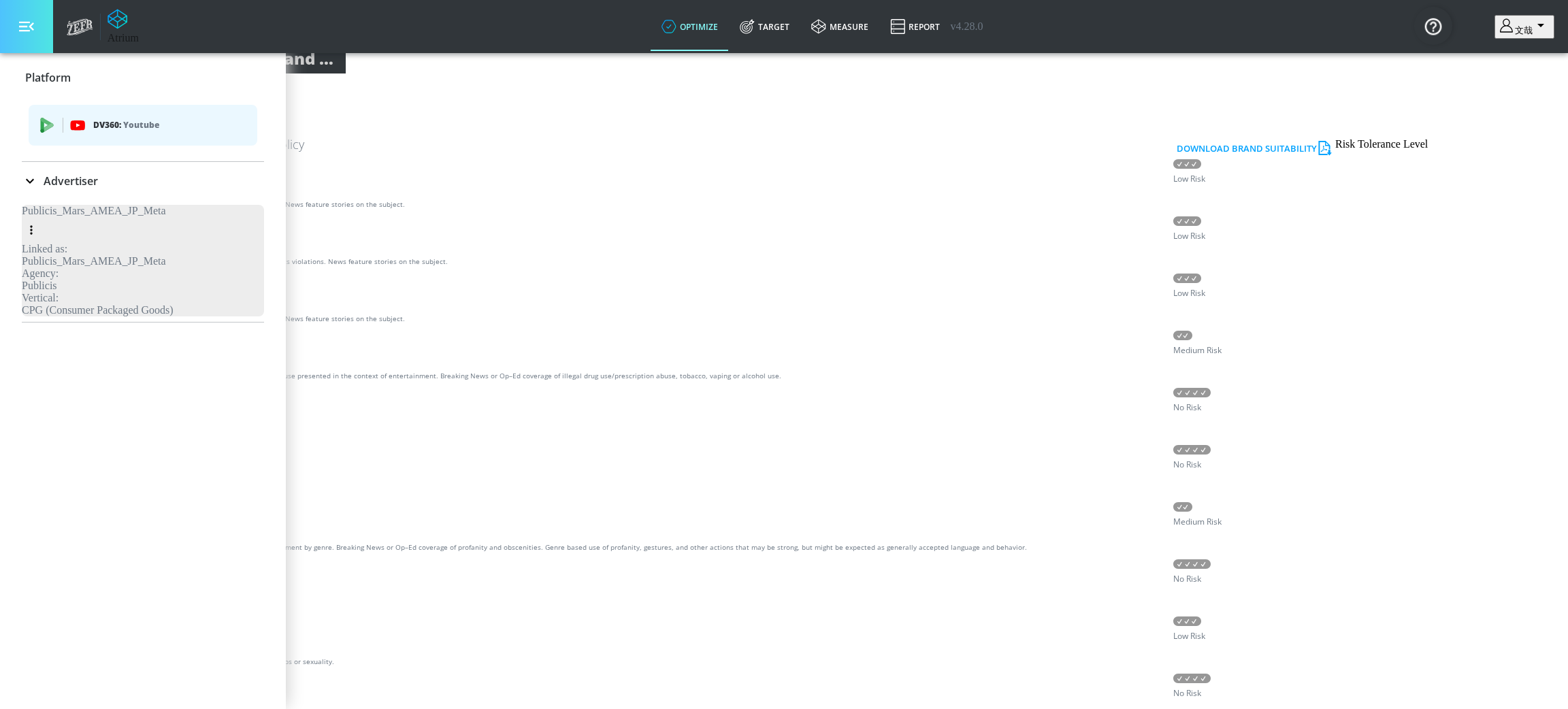
click at [19, 20] on icon "button" at bounding box center [26, 26] width 15 height 15
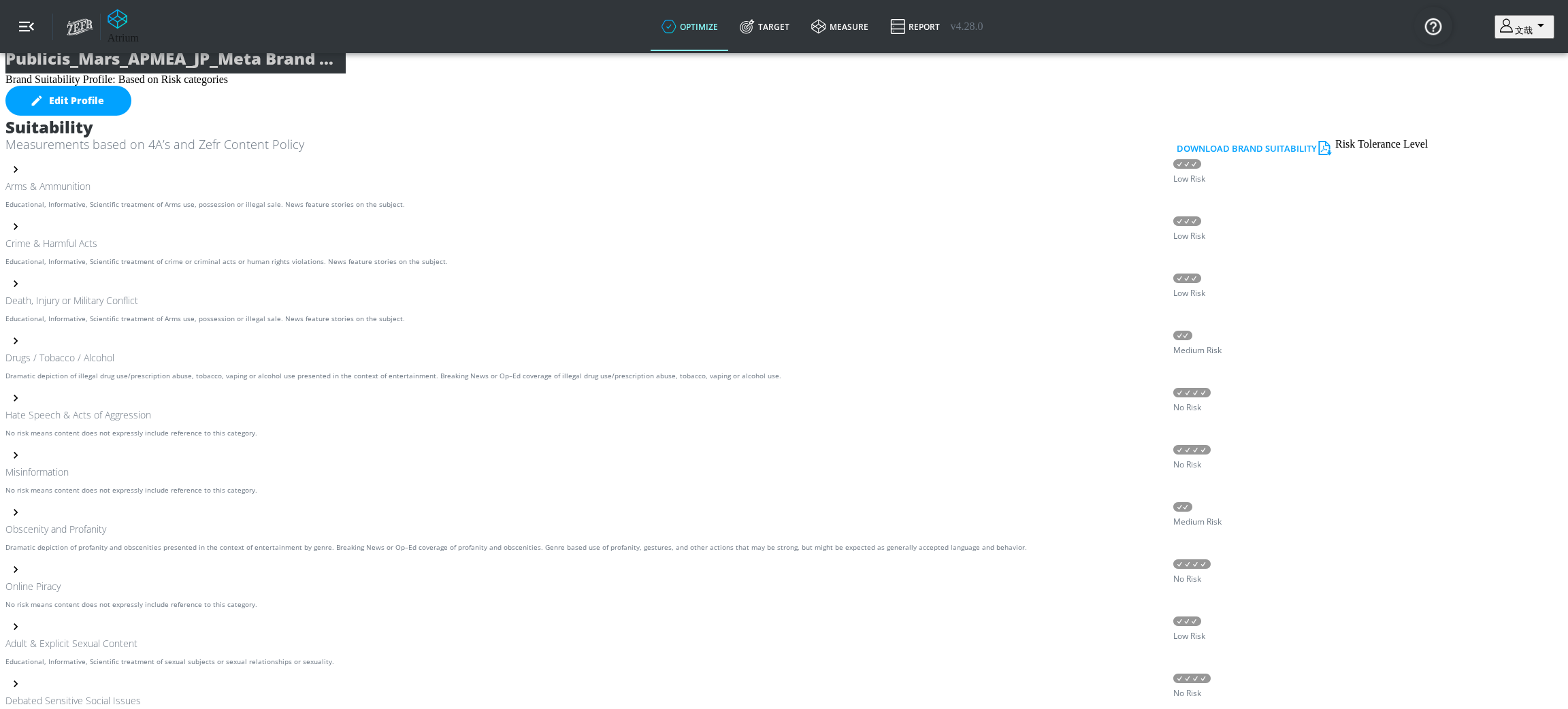
click at [19, 20] on icon "button" at bounding box center [26, 26] width 15 height 15
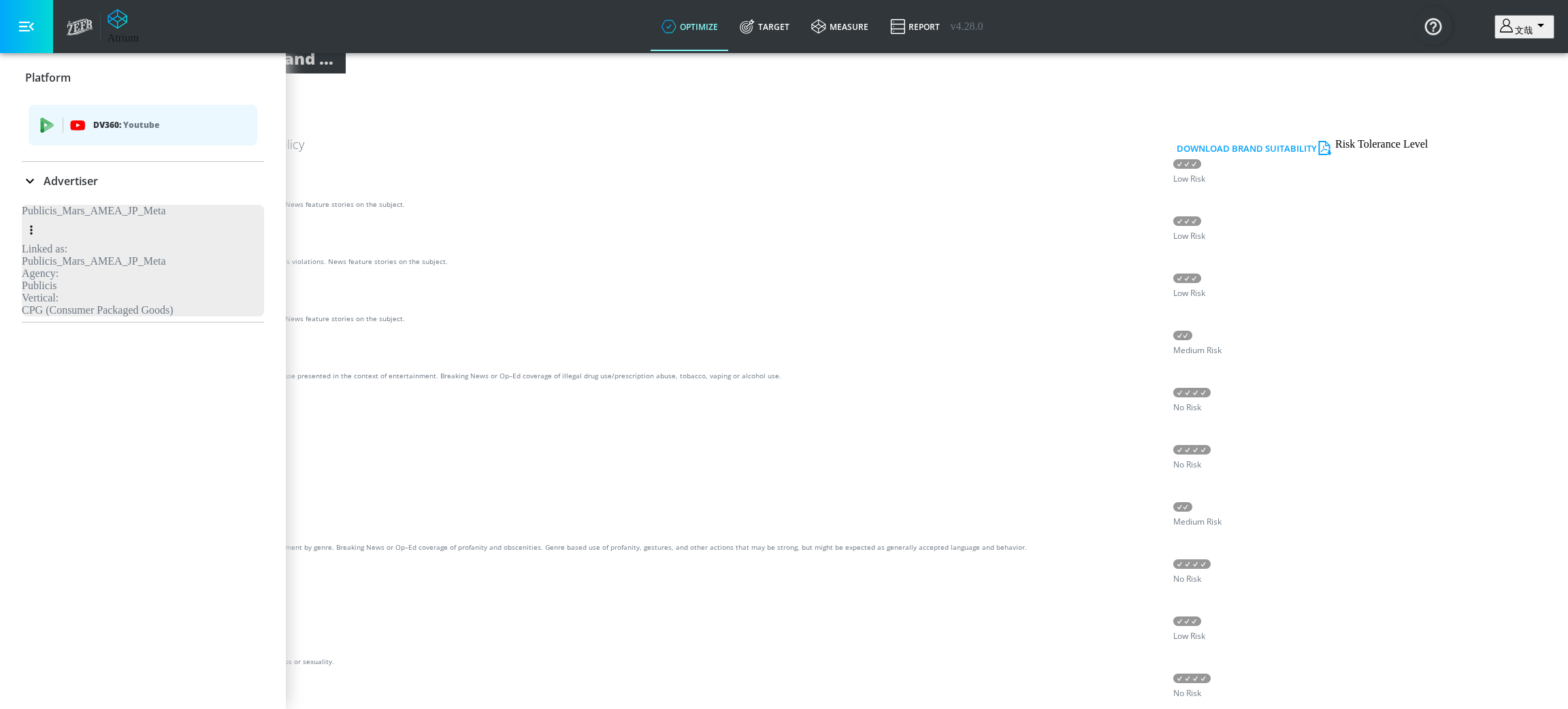
click at [31, 181] on icon at bounding box center [30, 181] width 8 height 5
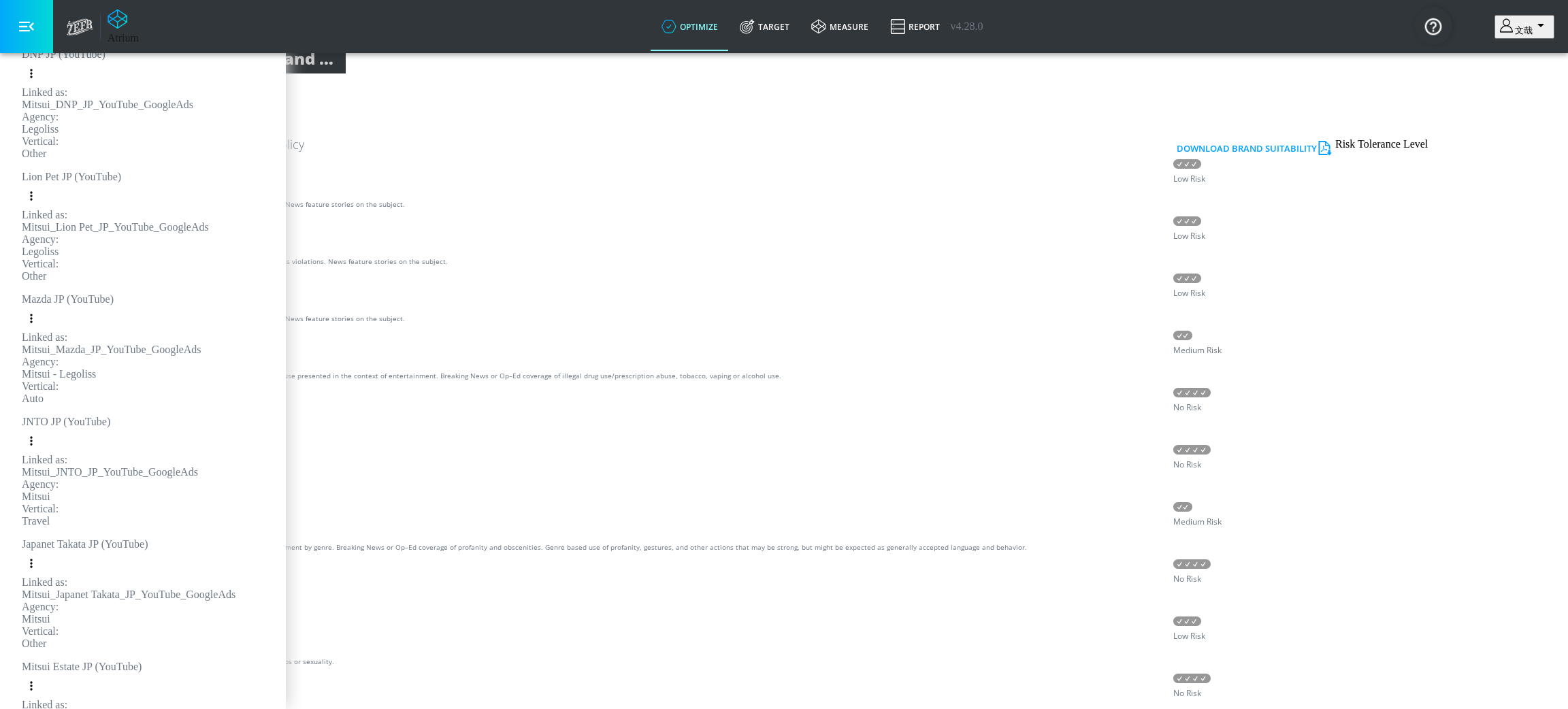
scroll to position [3466, 0]
click at [282, 40] on span "Content Categories" at bounding box center [224, 24] width 117 height 33
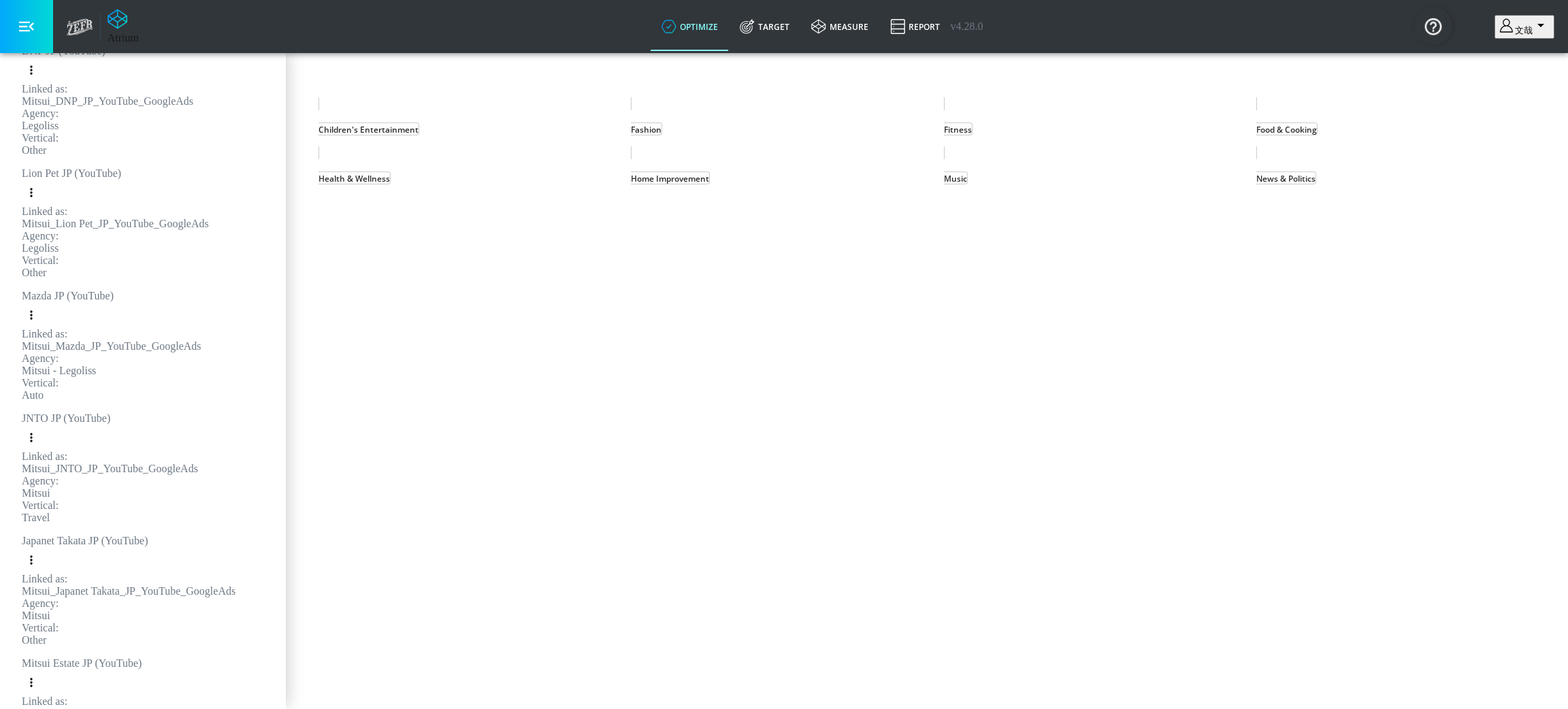
click at [128, 40] on span "Brand Suitability" at bounding box center [73, 24] width 109 height 33
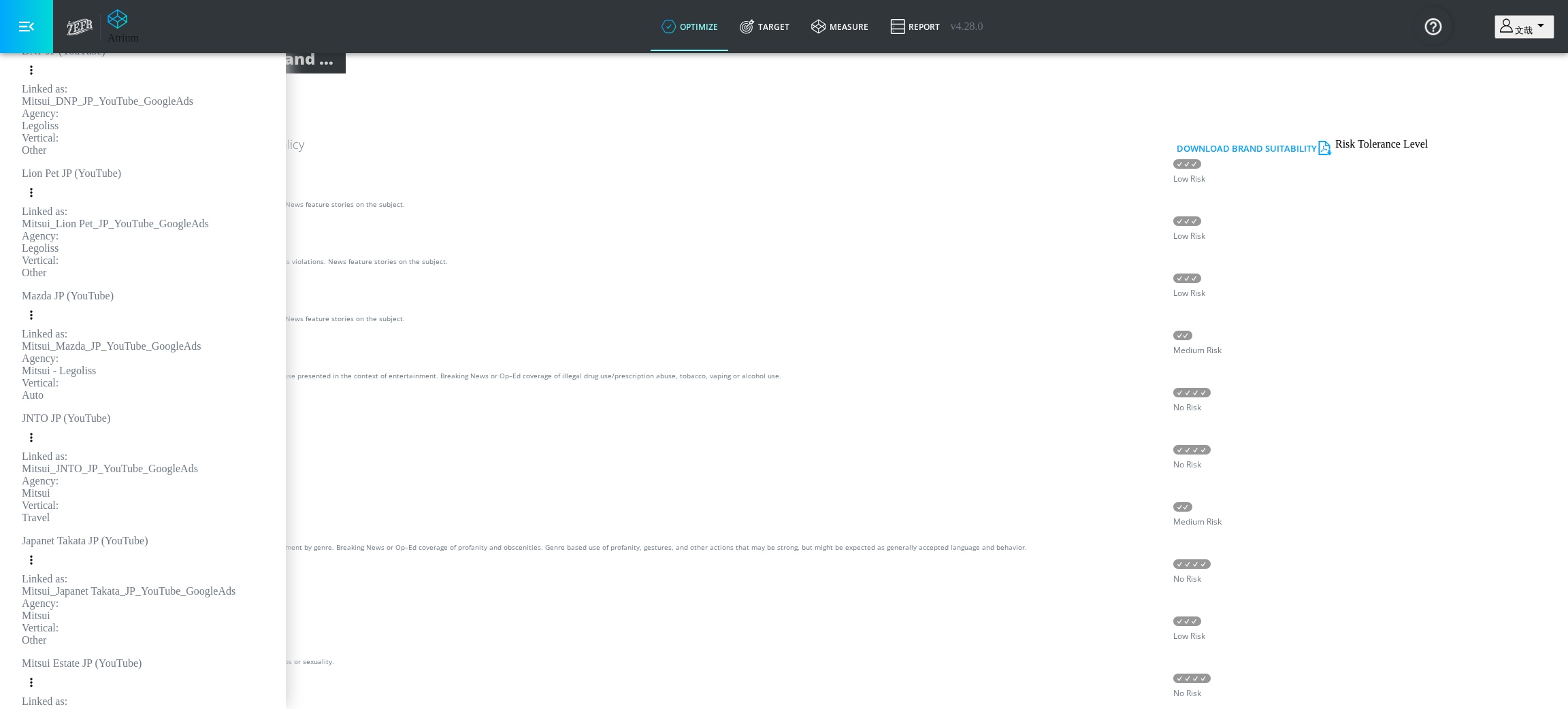
click at [282, 40] on span "Content Categories" at bounding box center [224, 24] width 117 height 33
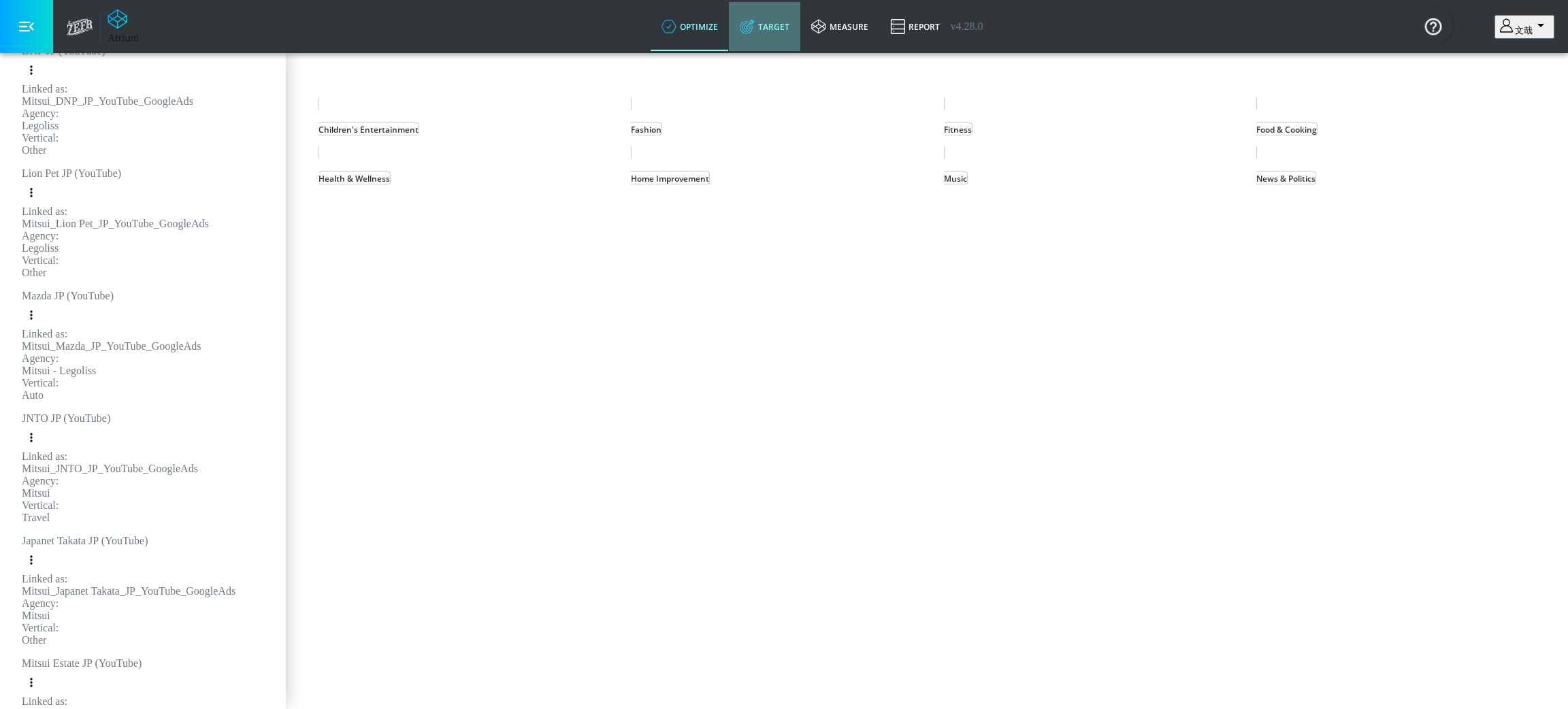
click at [797, 29] on link "Target" at bounding box center [765, 26] width 72 height 49
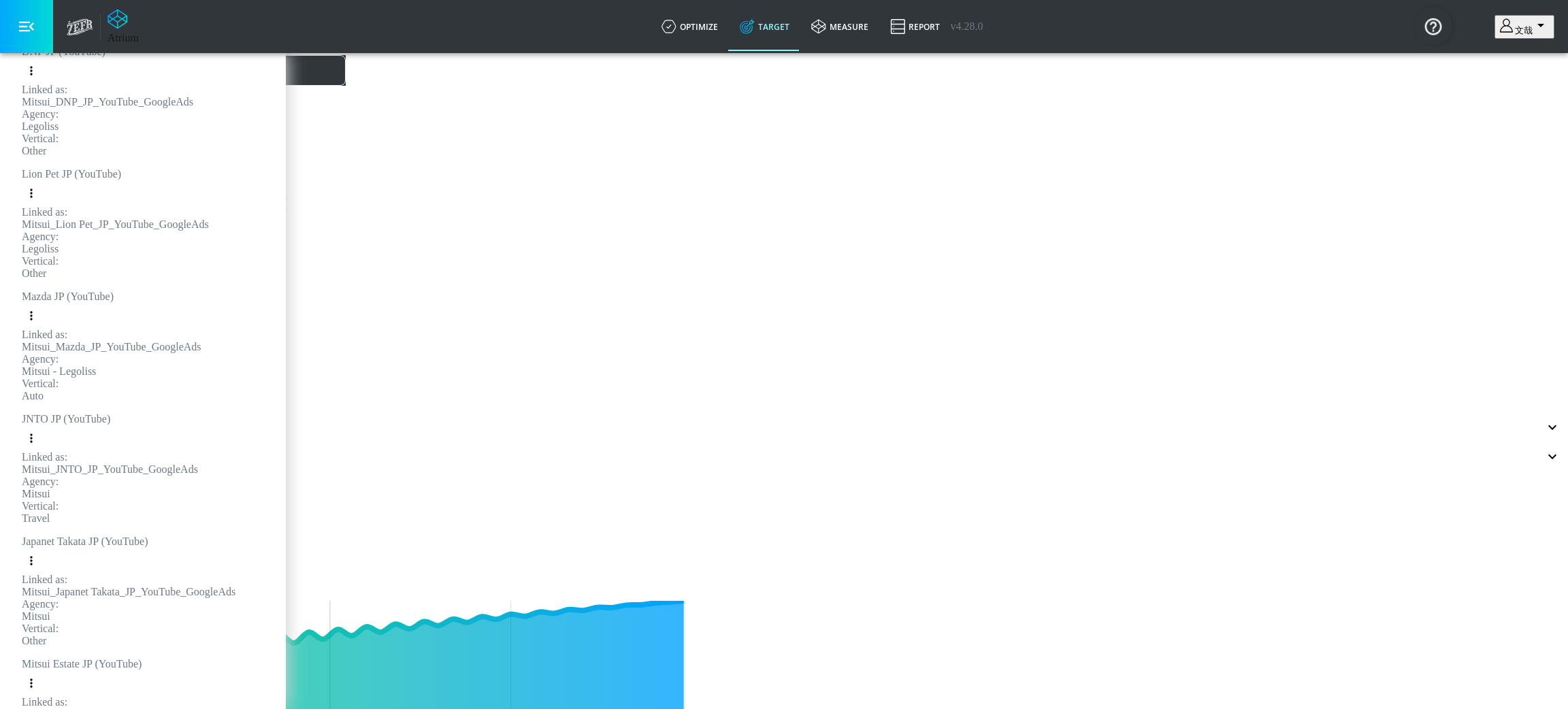
type input "0.6"
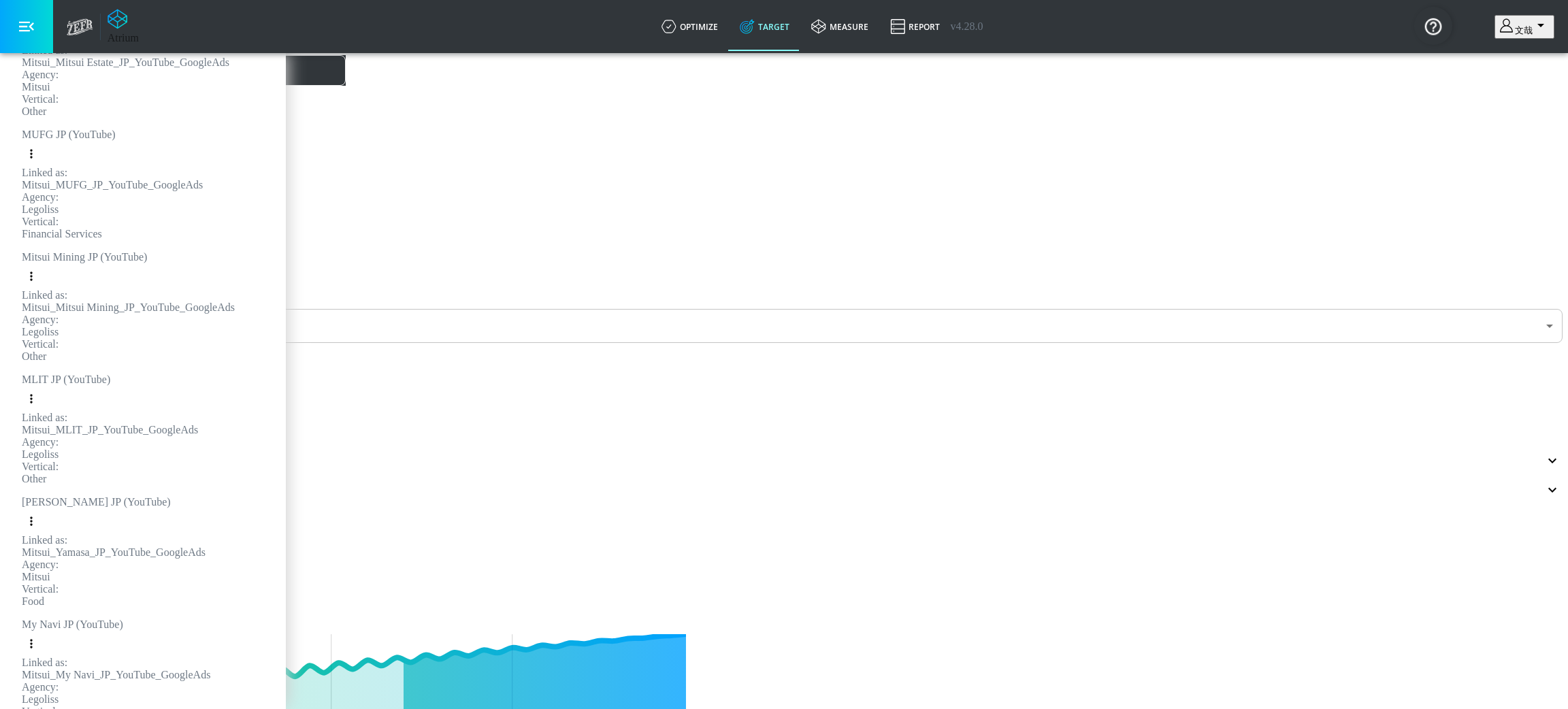
scroll to position [306, 0]
click at [480, 454] on div "Included" at bounding box center [774, 459] width 1537 height 11
click at [391, 468] on div "5 Categories Included" at bounding box center [774, 472] width 1537 height 8
click at [1544, 452] on icon "button" at bounding box center [1552, 460] width 16 height 16
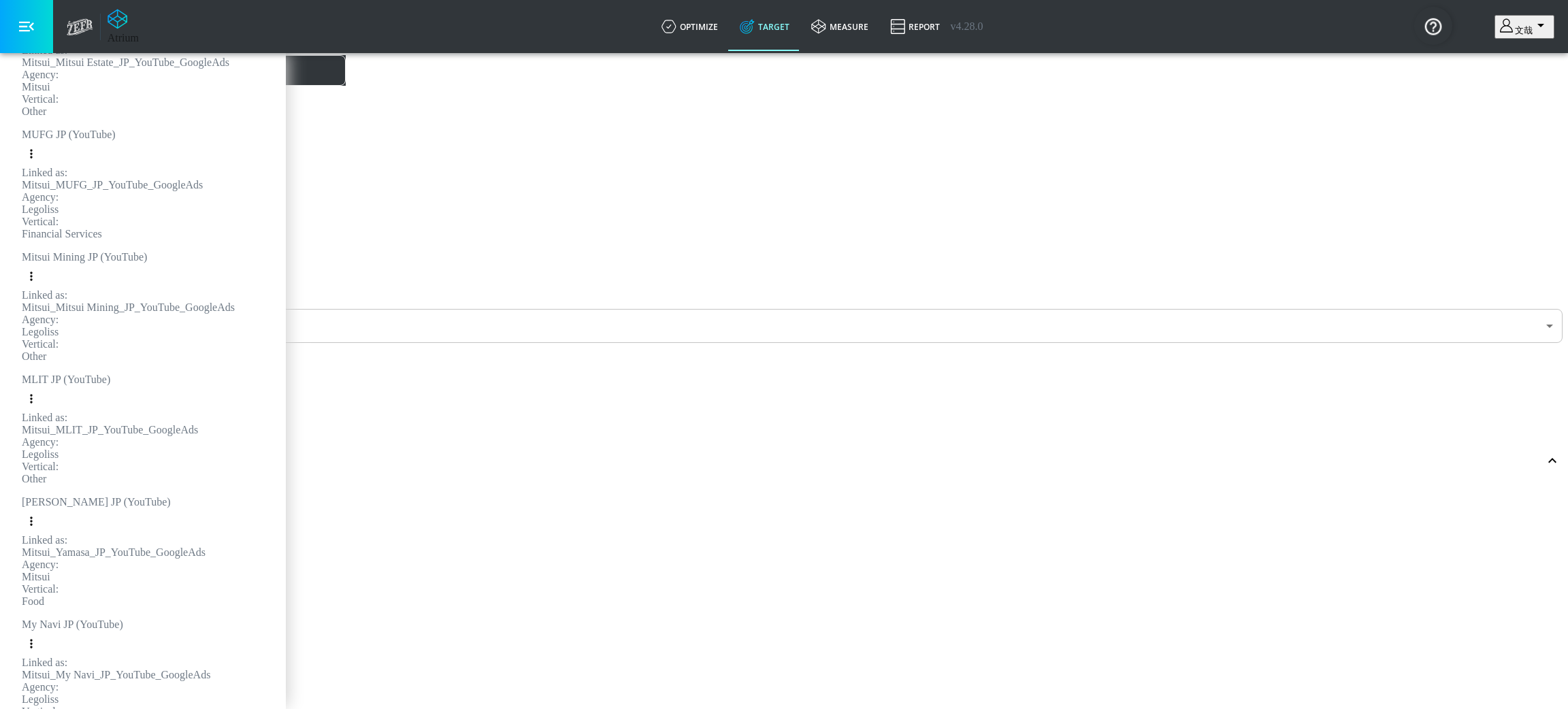
scroll to position [0, 0]
